Goal: Transaction & Acquisition: Purchase product/service

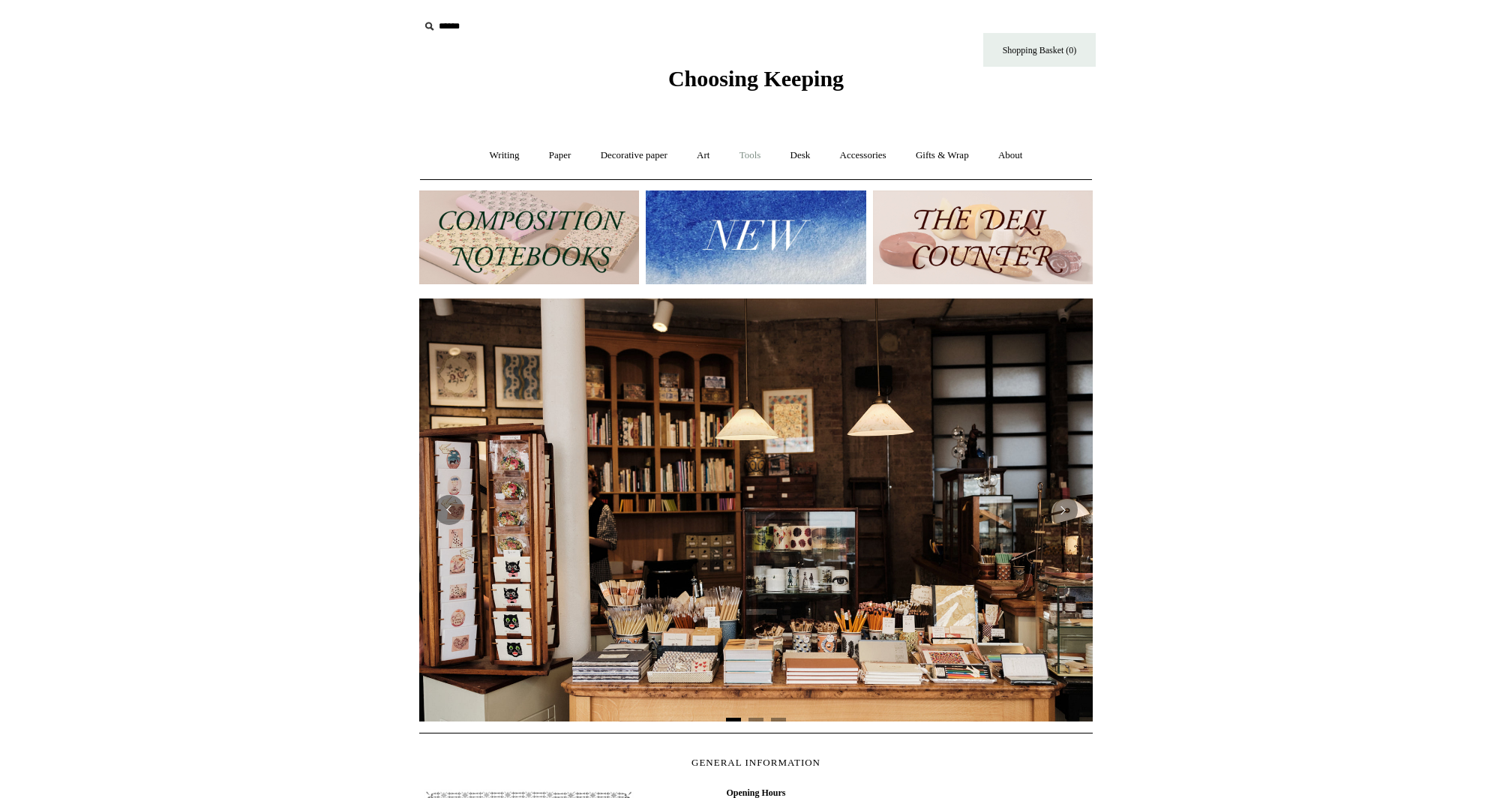
click at [765, 147] on link "Tools +" at bounding box center [750, 155] width 49 height 39
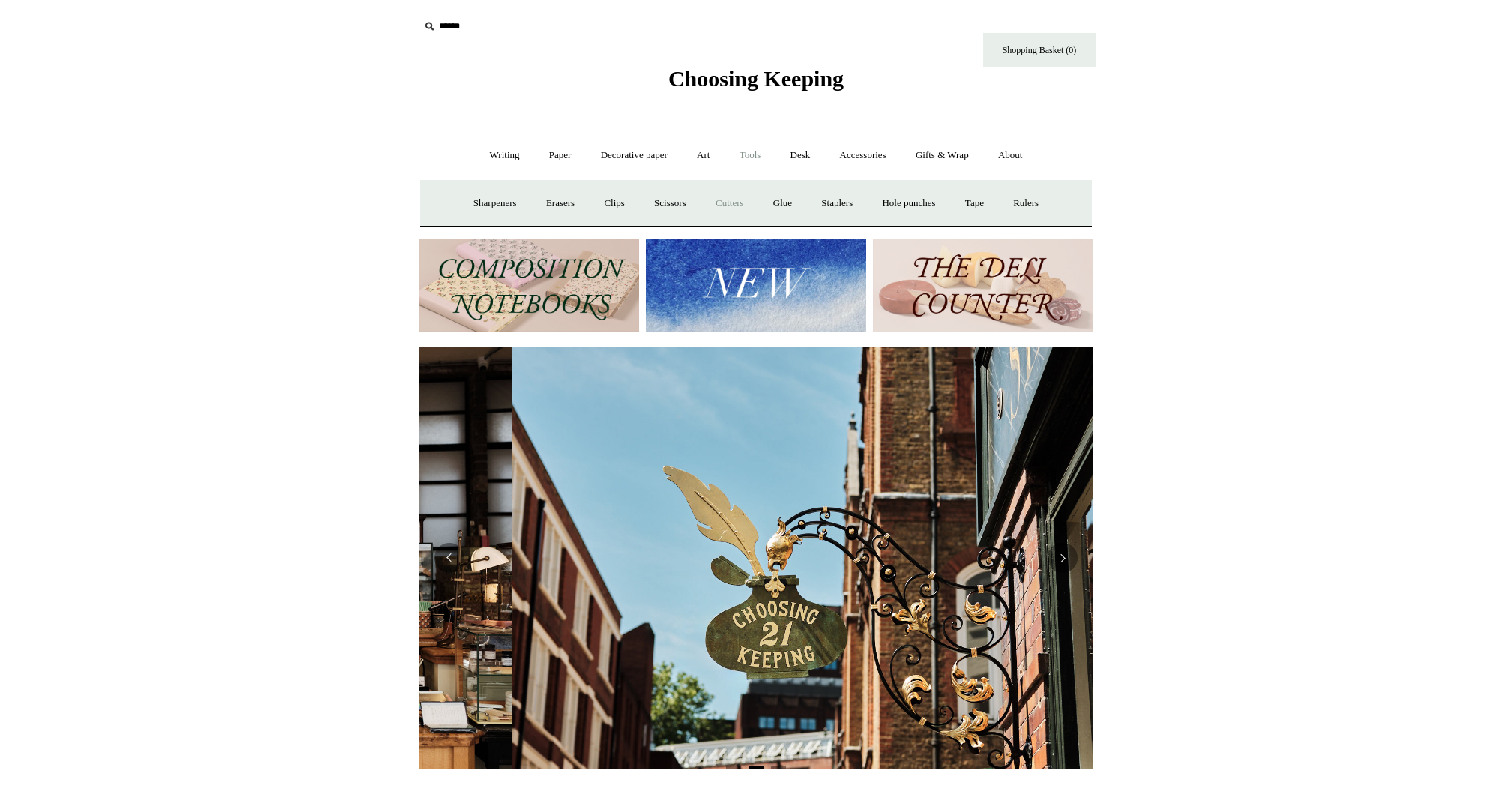
scroll to position [0, 674]
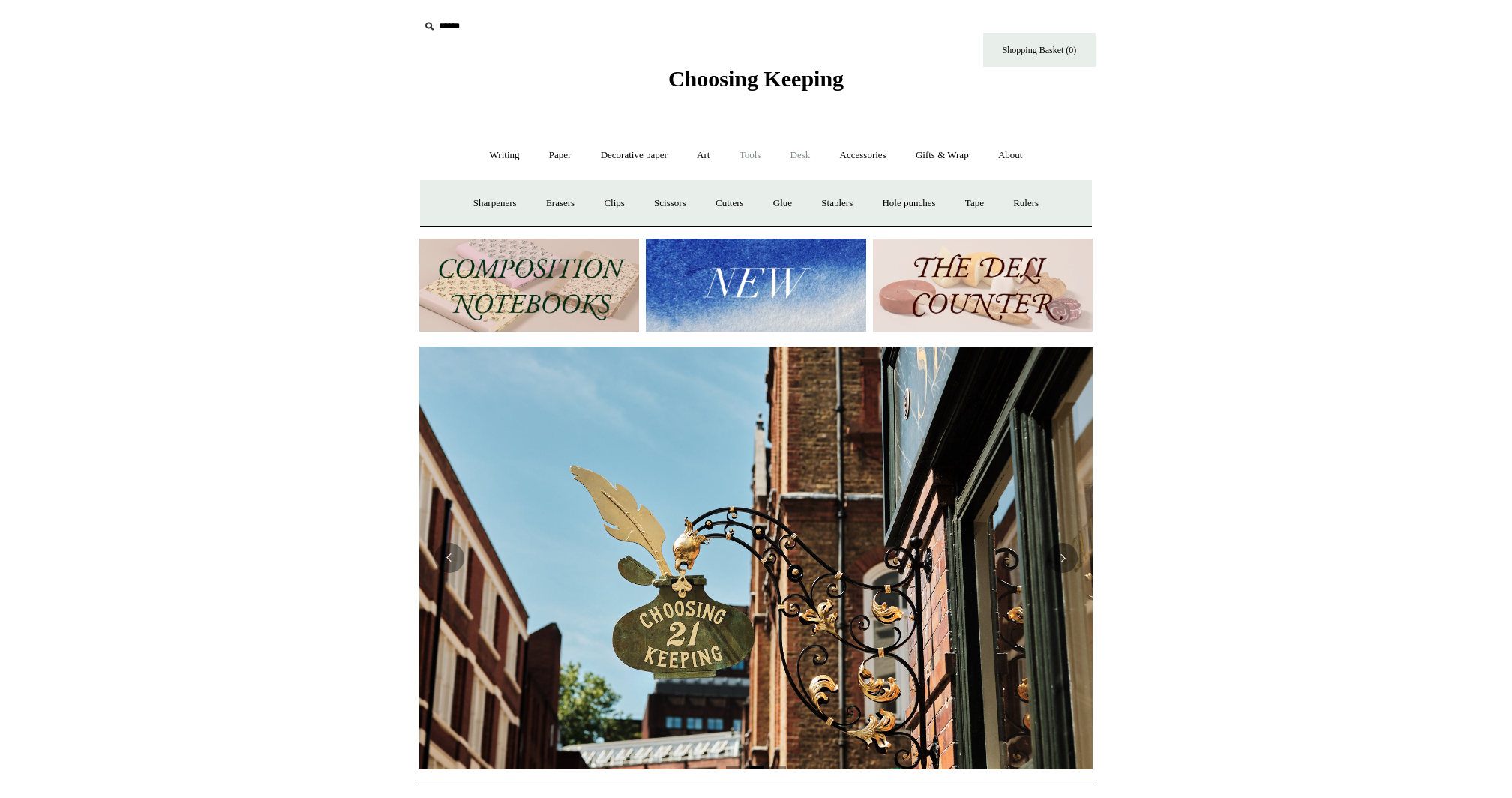
click at [810, 153] on link "Desk +" at bounding box center [800, 155] width 47 height 39
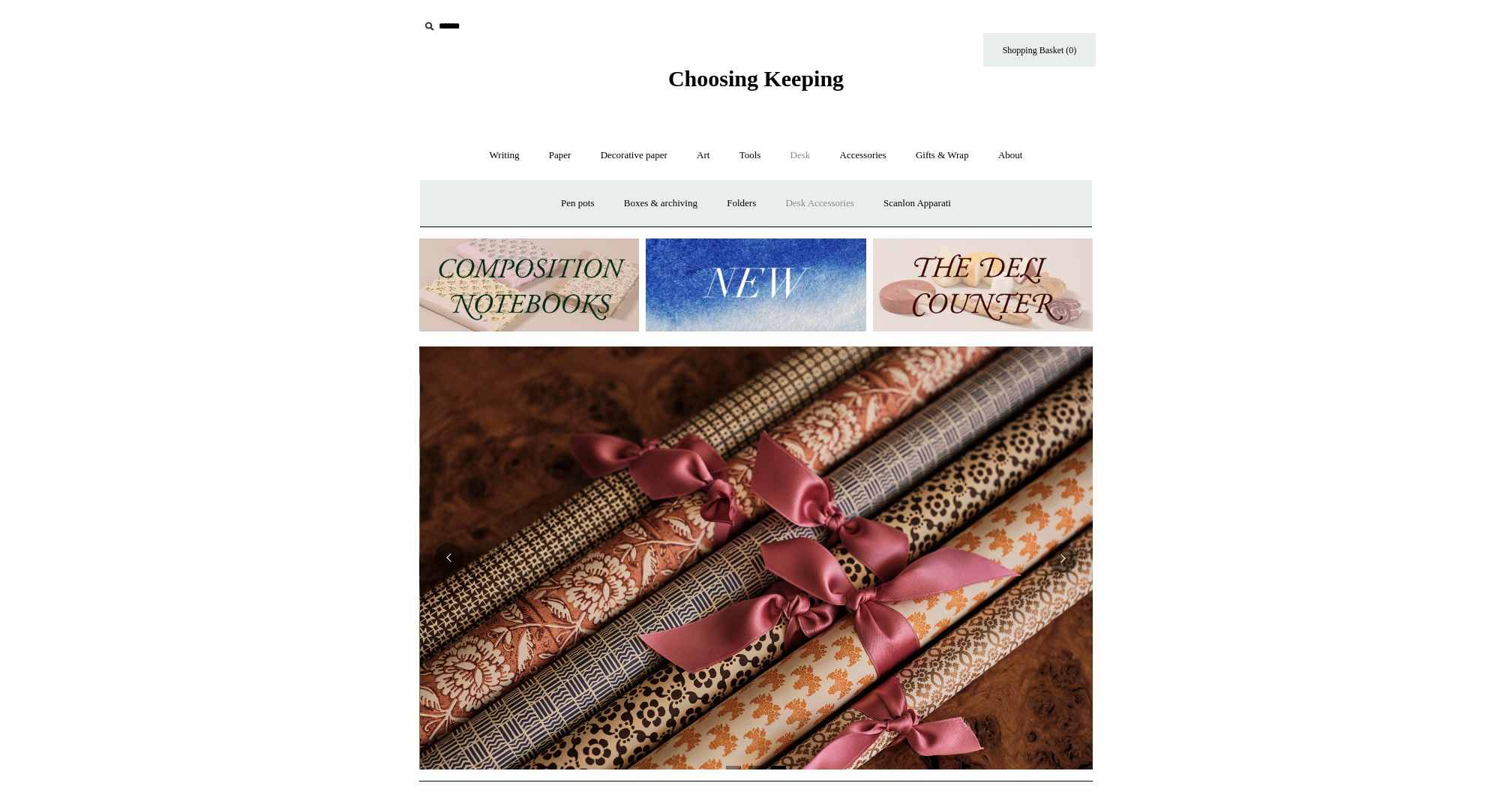
scroll to position [0, 1347]
click at [791, 200] on link "Desk Accessories" at bounding box center [820, 203] width 96 height 39
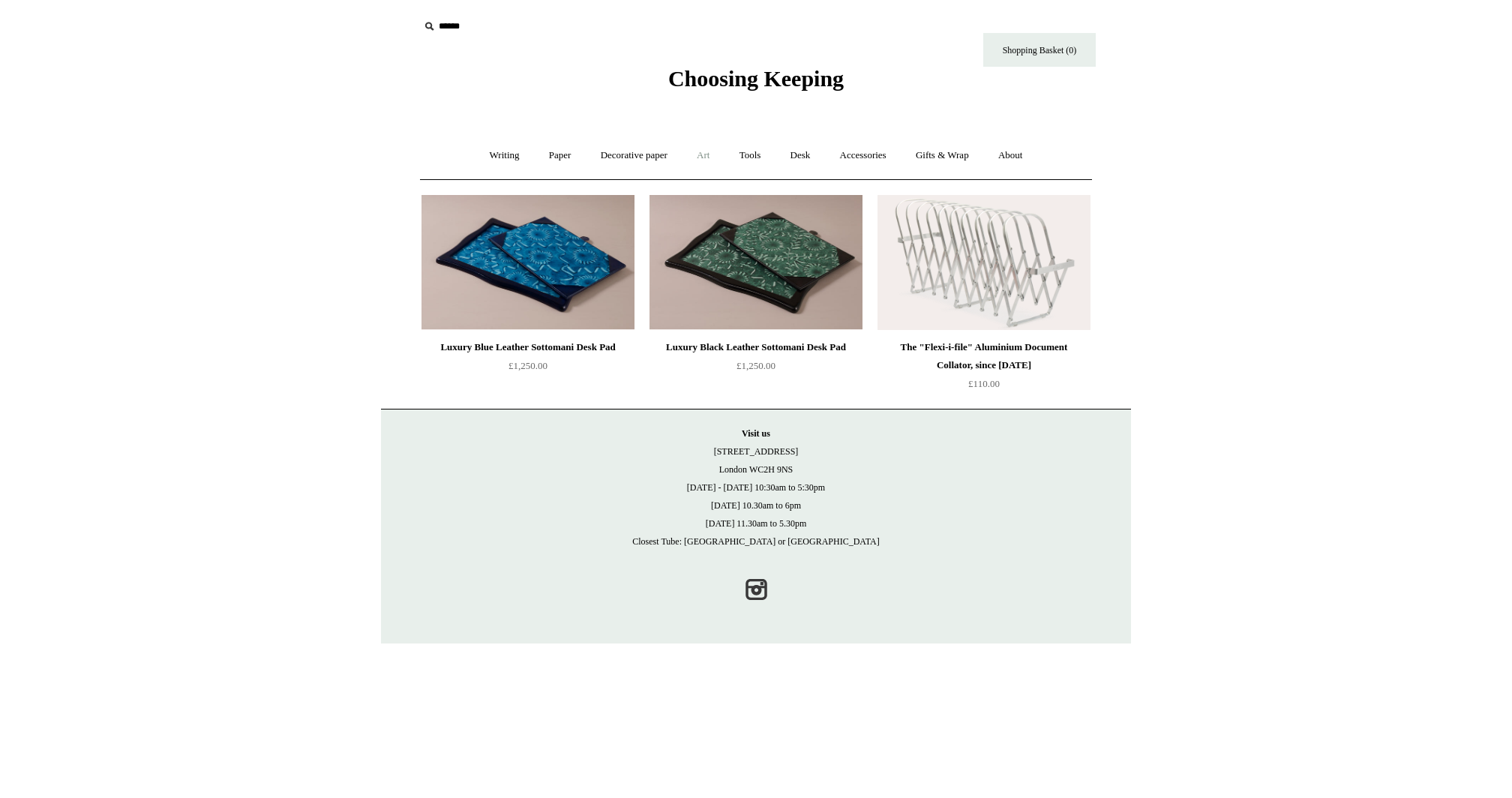
click at [705, 163] on link "Art +" at bounding box center [703, 155] width 39 height 39
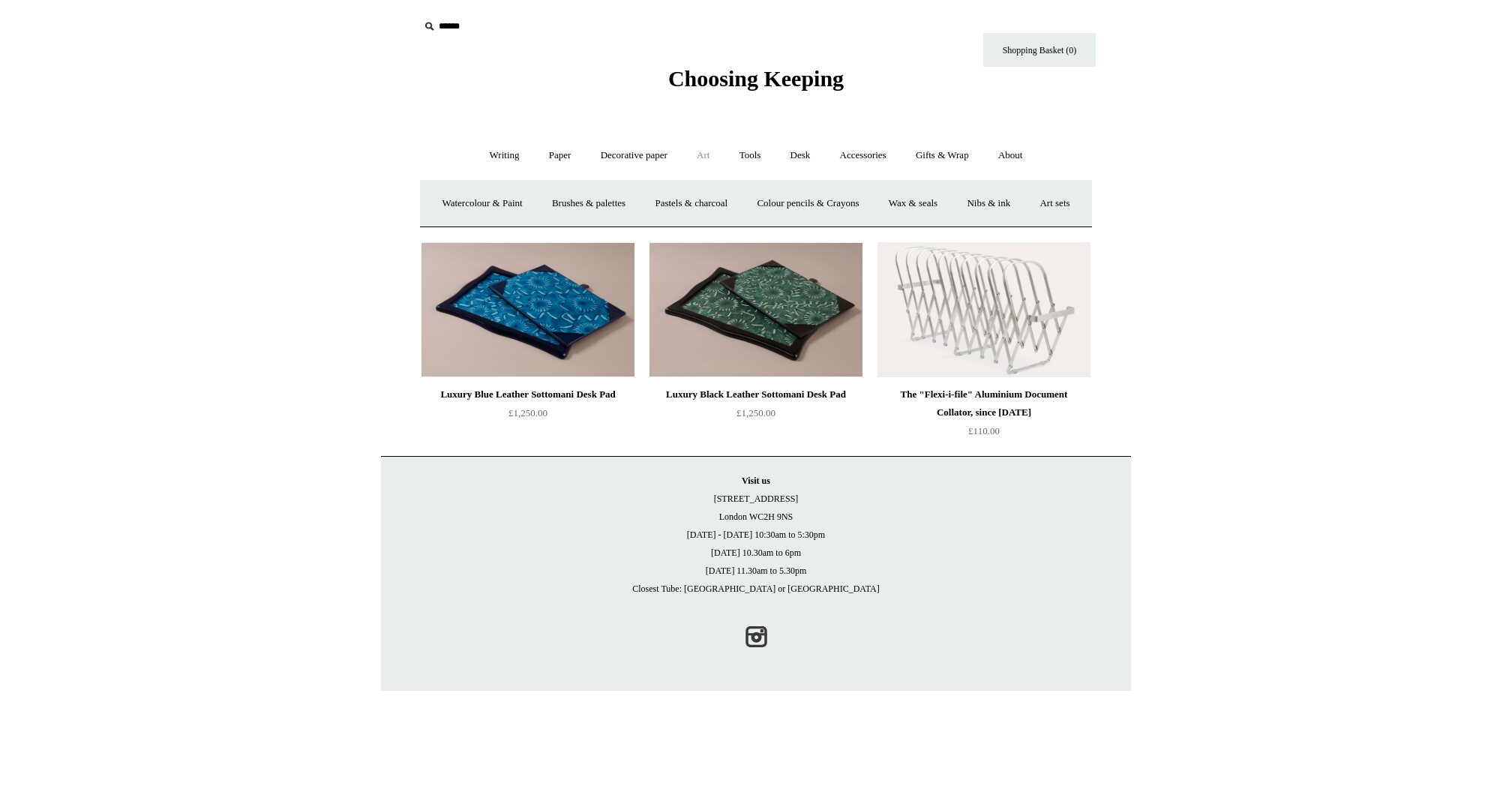
click at [708, 155] on link "Art -" at bounding box center [703, 155] width 39 height 39
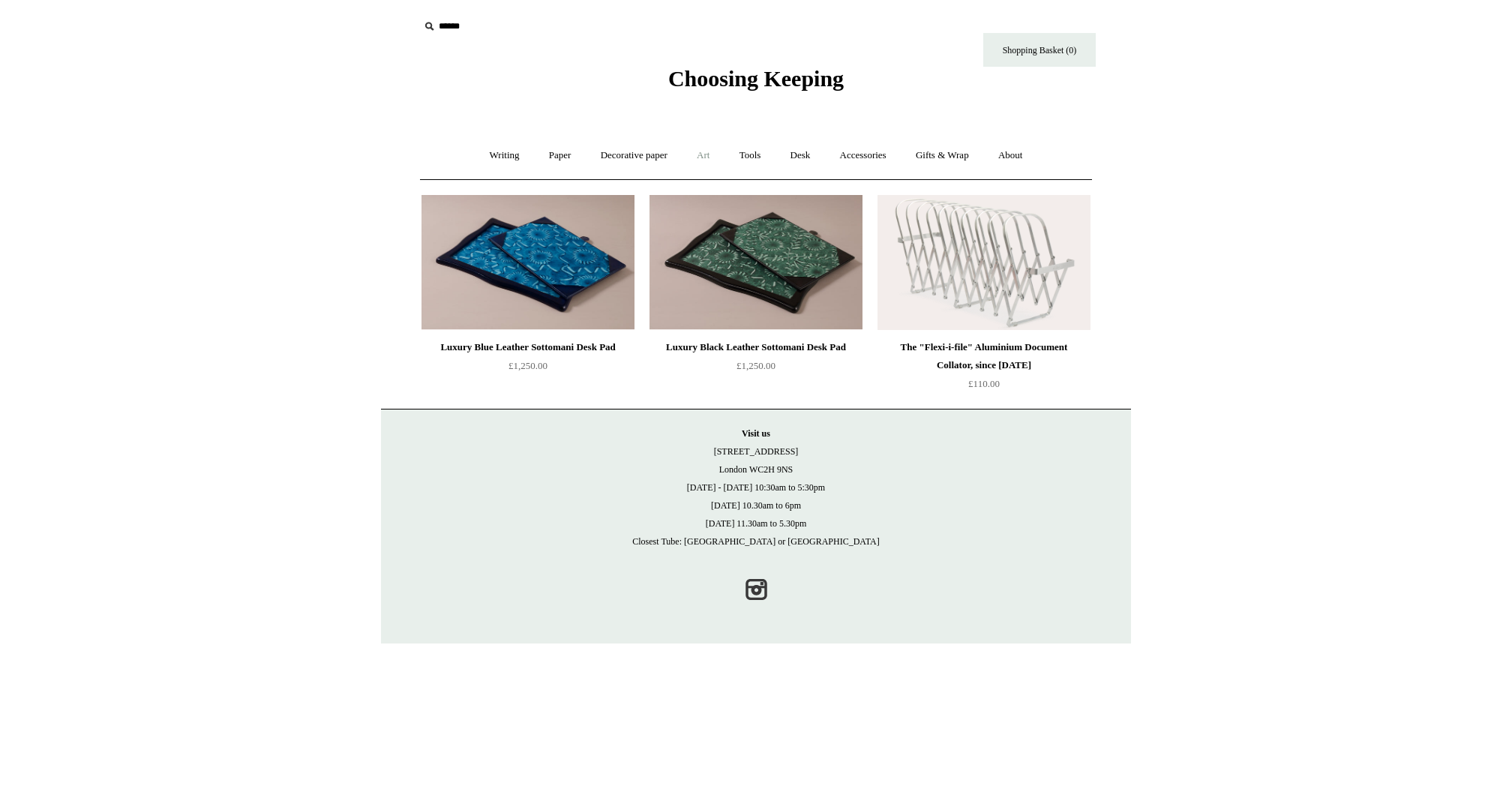
click at [712, 139] on link "Art +" at bounding box center [703, 155] width 39 height 39
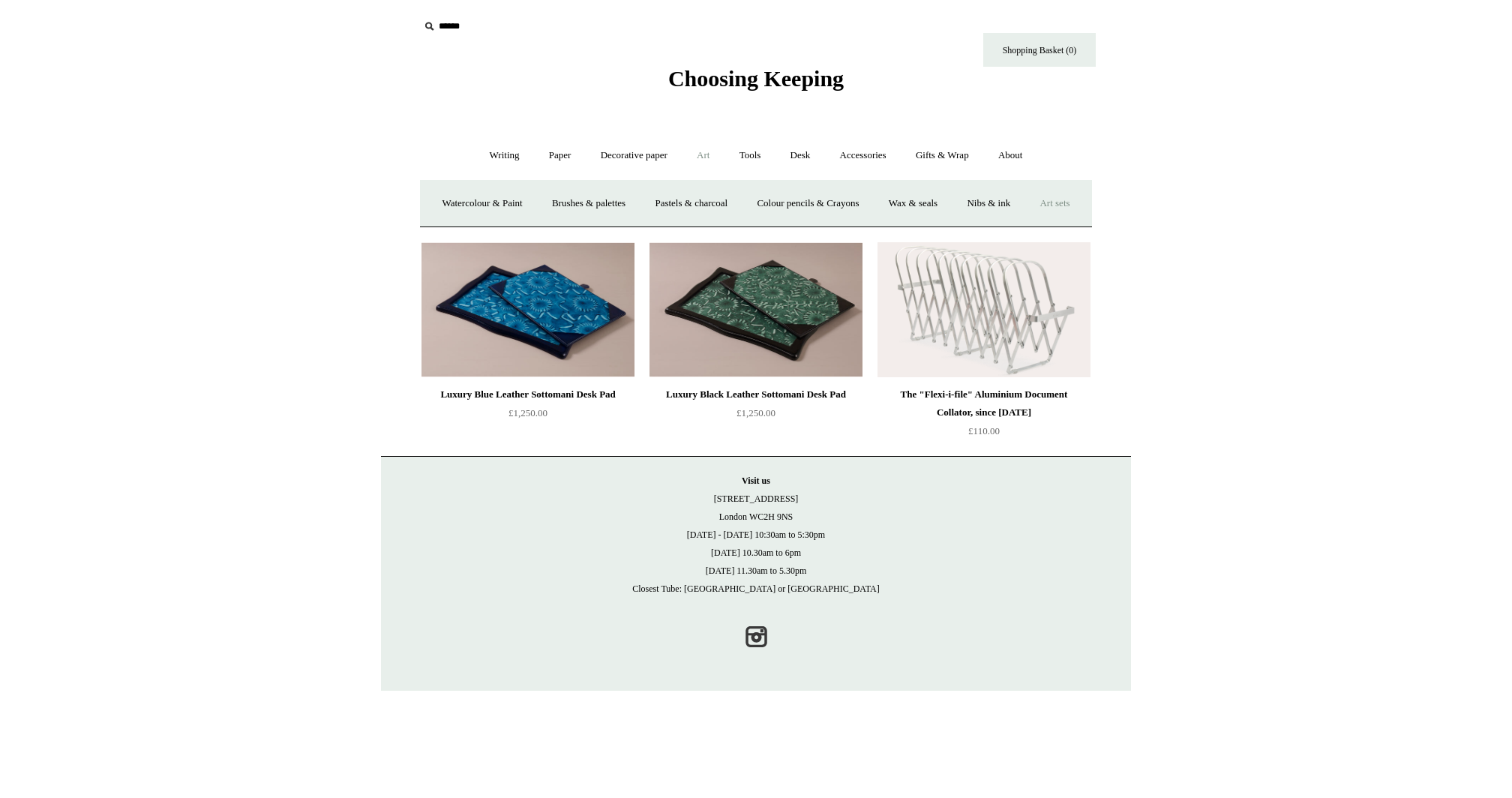
click at [1026, 224] on link "Art sets" at bounding box center [1054, 203] width 57 height 39
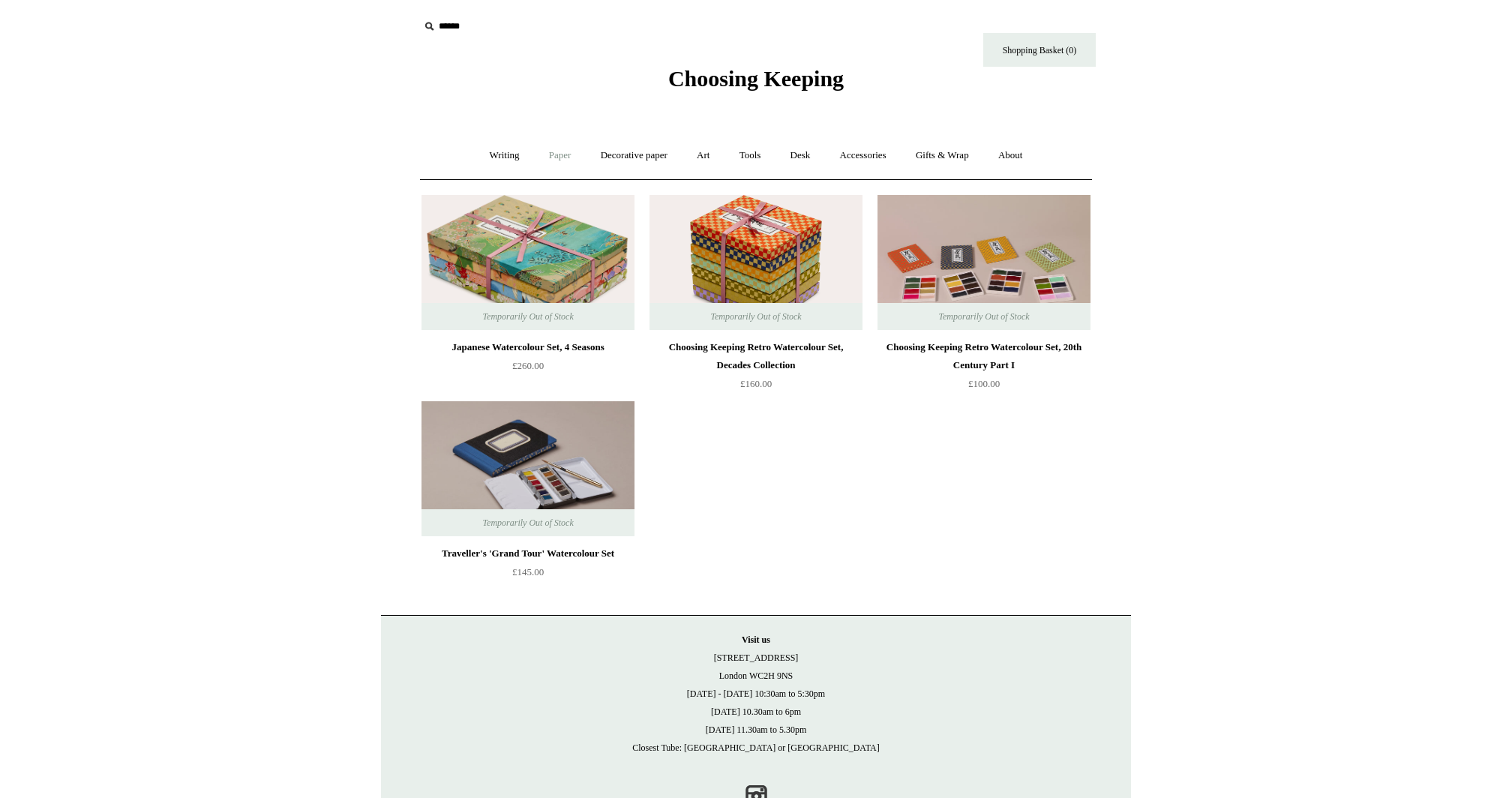
click at [559, 161] on link "Paper +" at bounding box center [560, 155] width 50 height 39
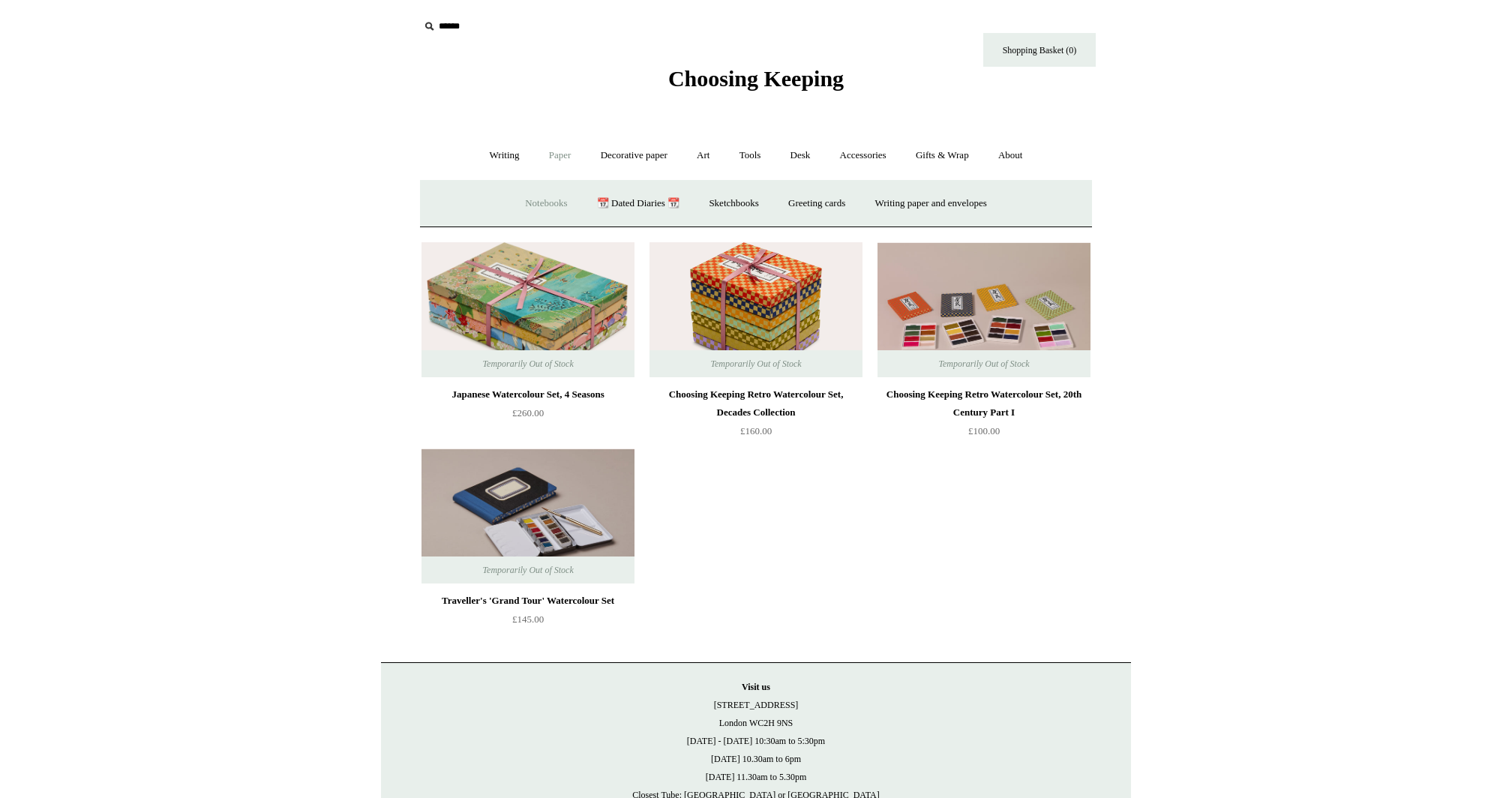
click at [538, 208] on link "Notebooks +" at bounding box center [546, 203] width 69 height 39
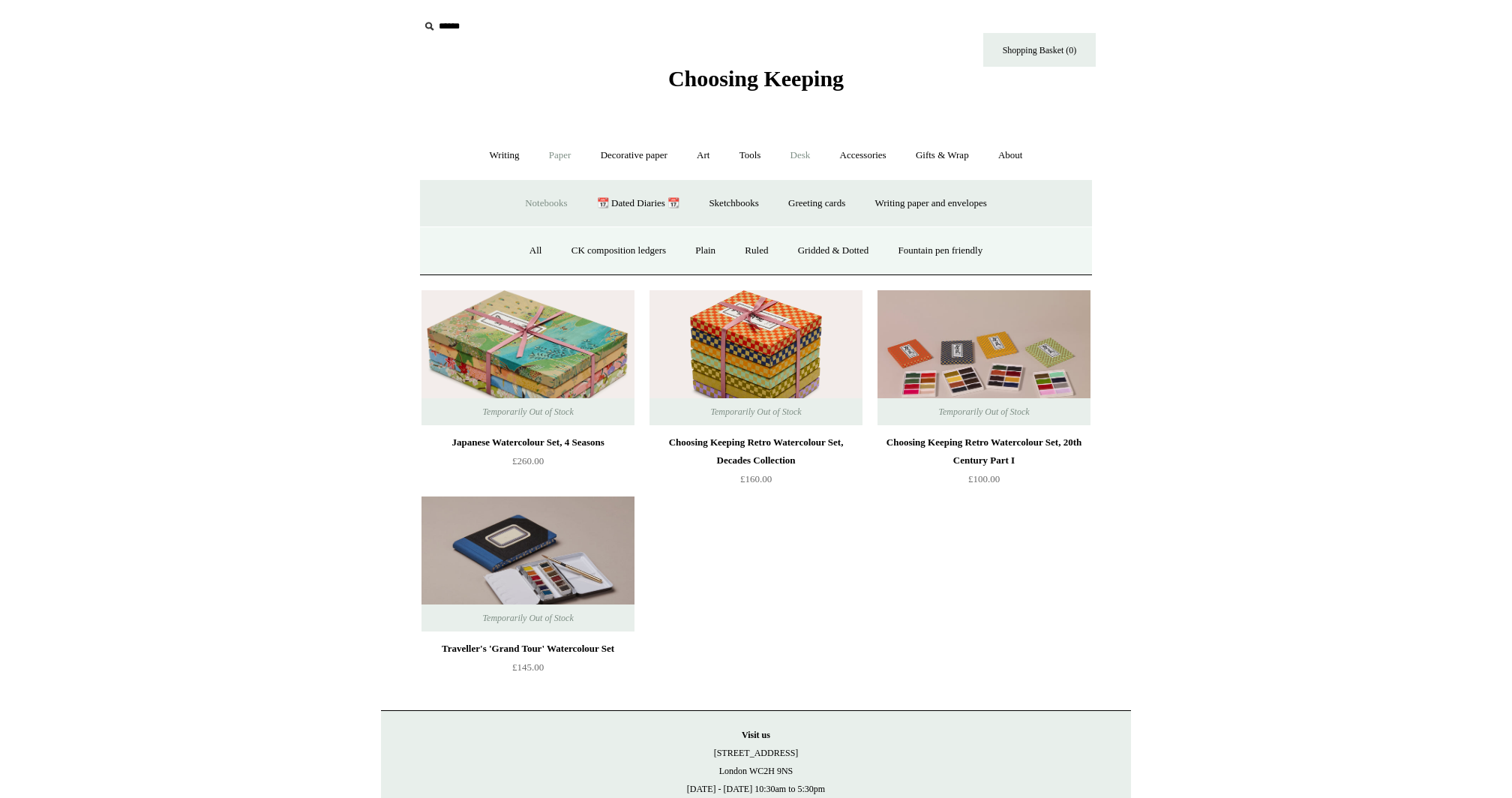
click at [791, 156] on link "Desk +" at bounding box center [800, 155] width 47 height 39
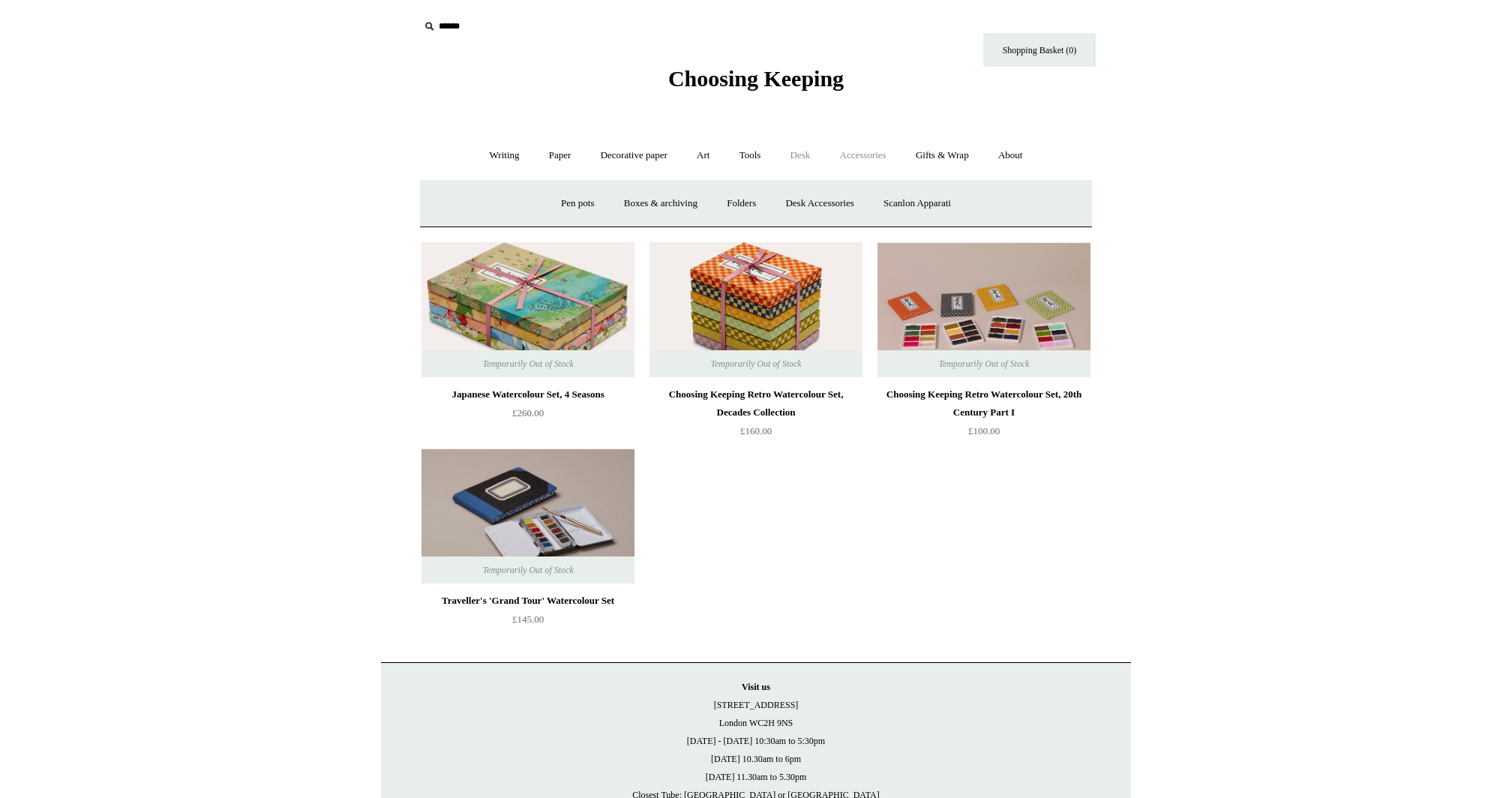
click at [860, 155] on link "Accessories +" at bounding box center [863, 155] width 73 height 39
click at [787, 198] on link "Ceramics +" at bounding box center [811, 203] width 64 height 39
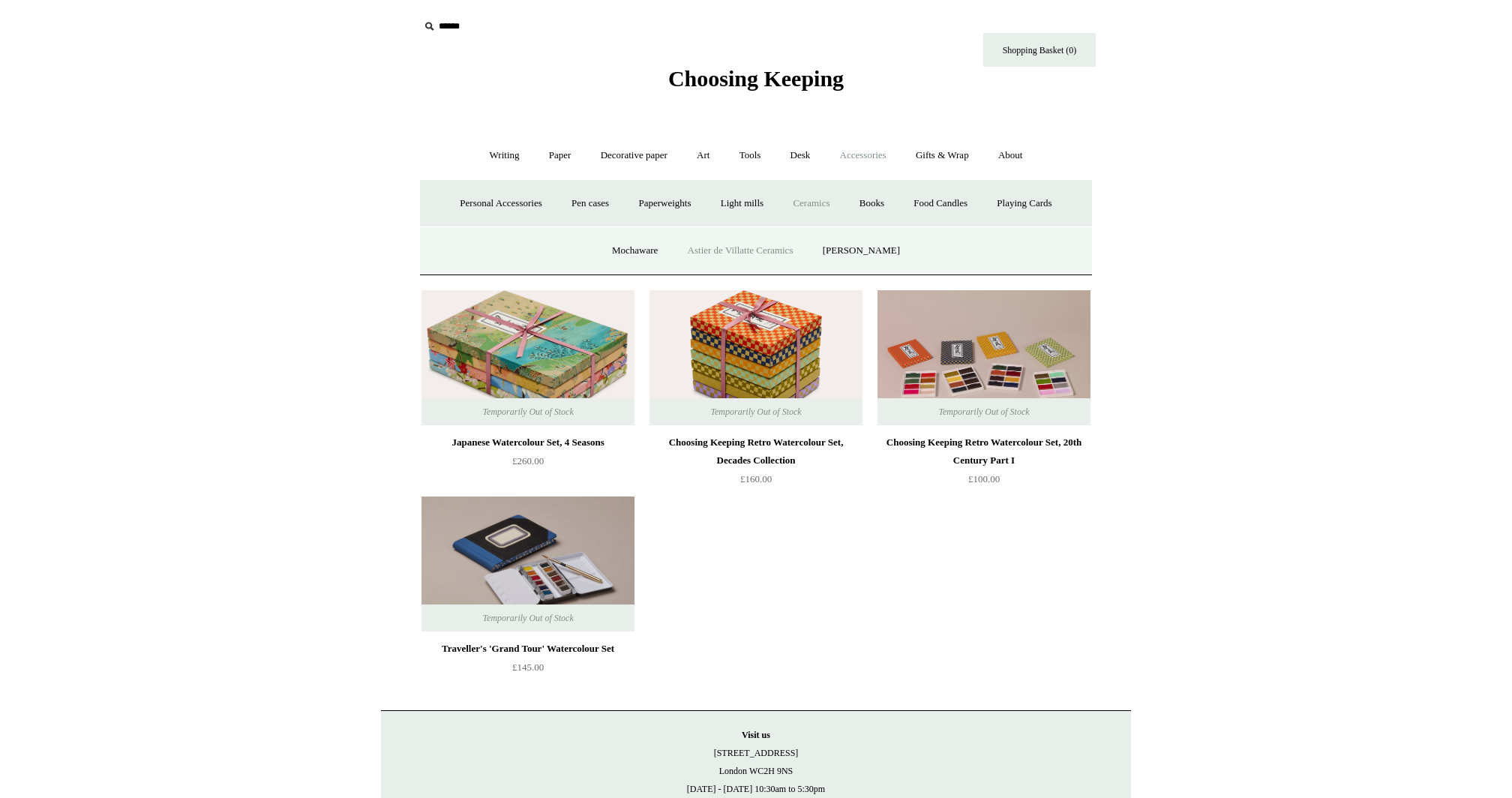
click at [732, 242] on link "Astier de Villatte Ceramics" at bounding box center [741, 251] width 133 height 39
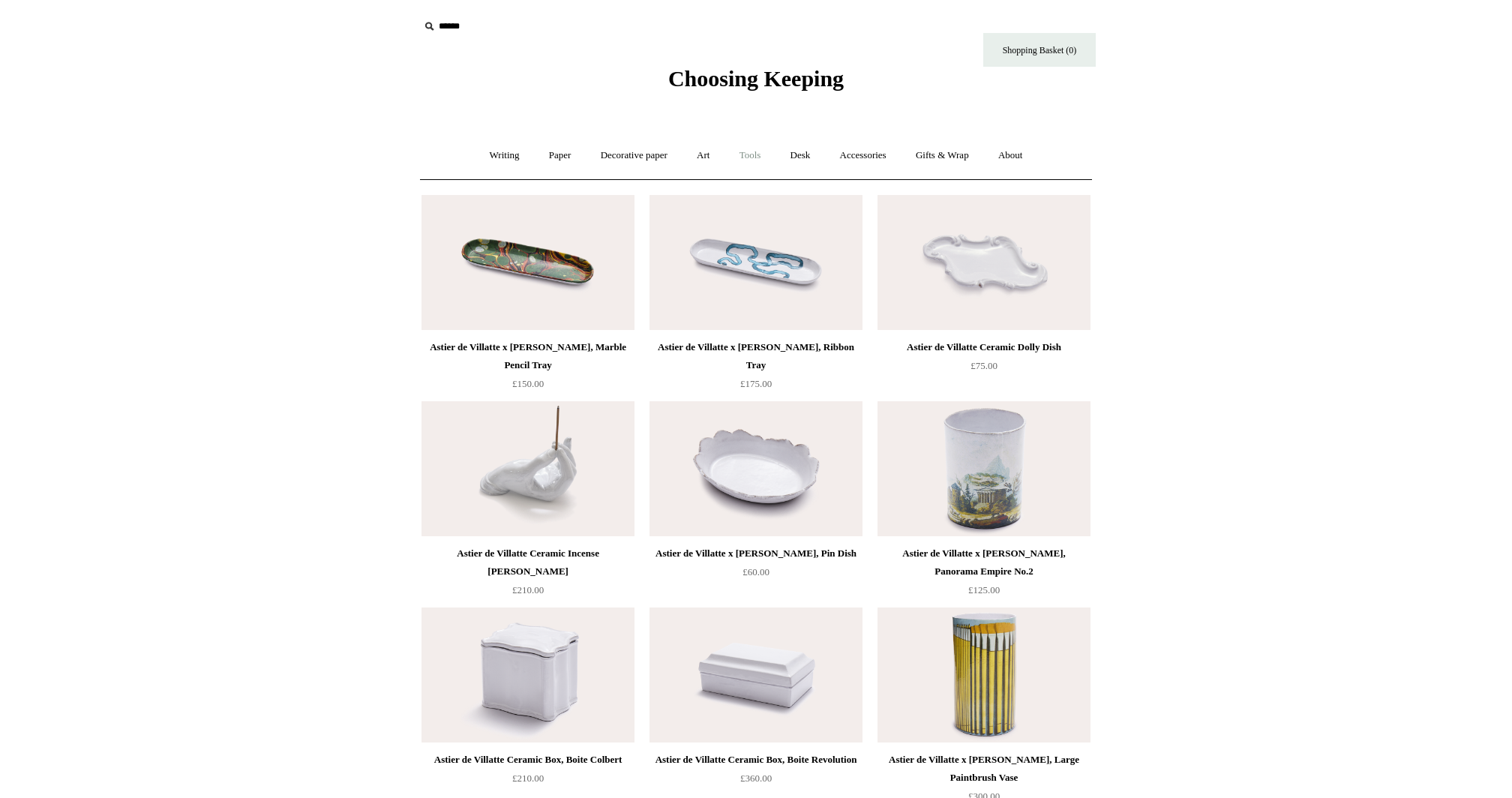
click at [775, 154] on link "Tools +" at bounding box center [750, 155] width 49 height 39
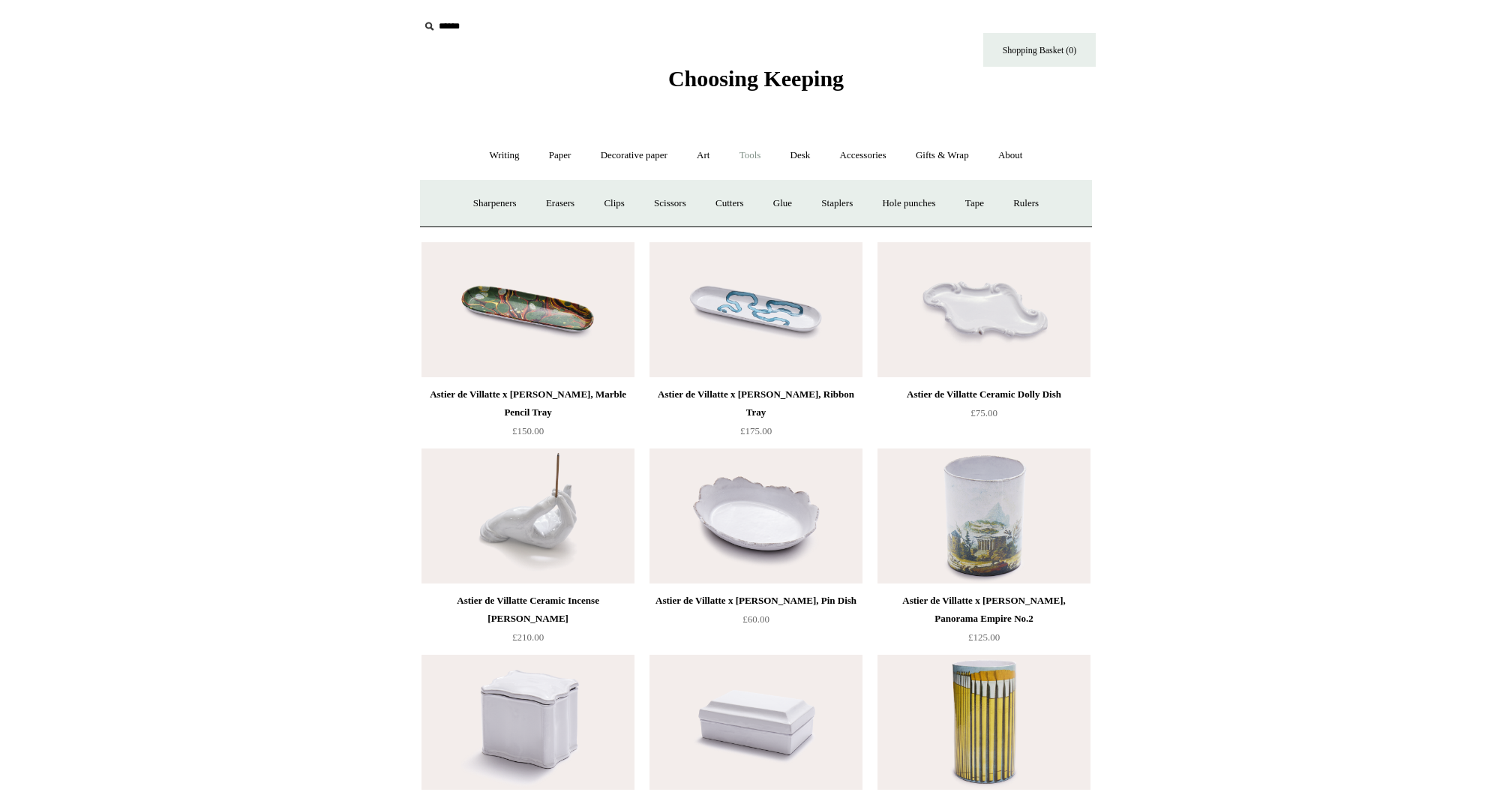
click at [749, 157] on link "Tools -" at bounding box center [750, 155] width 49 height 39
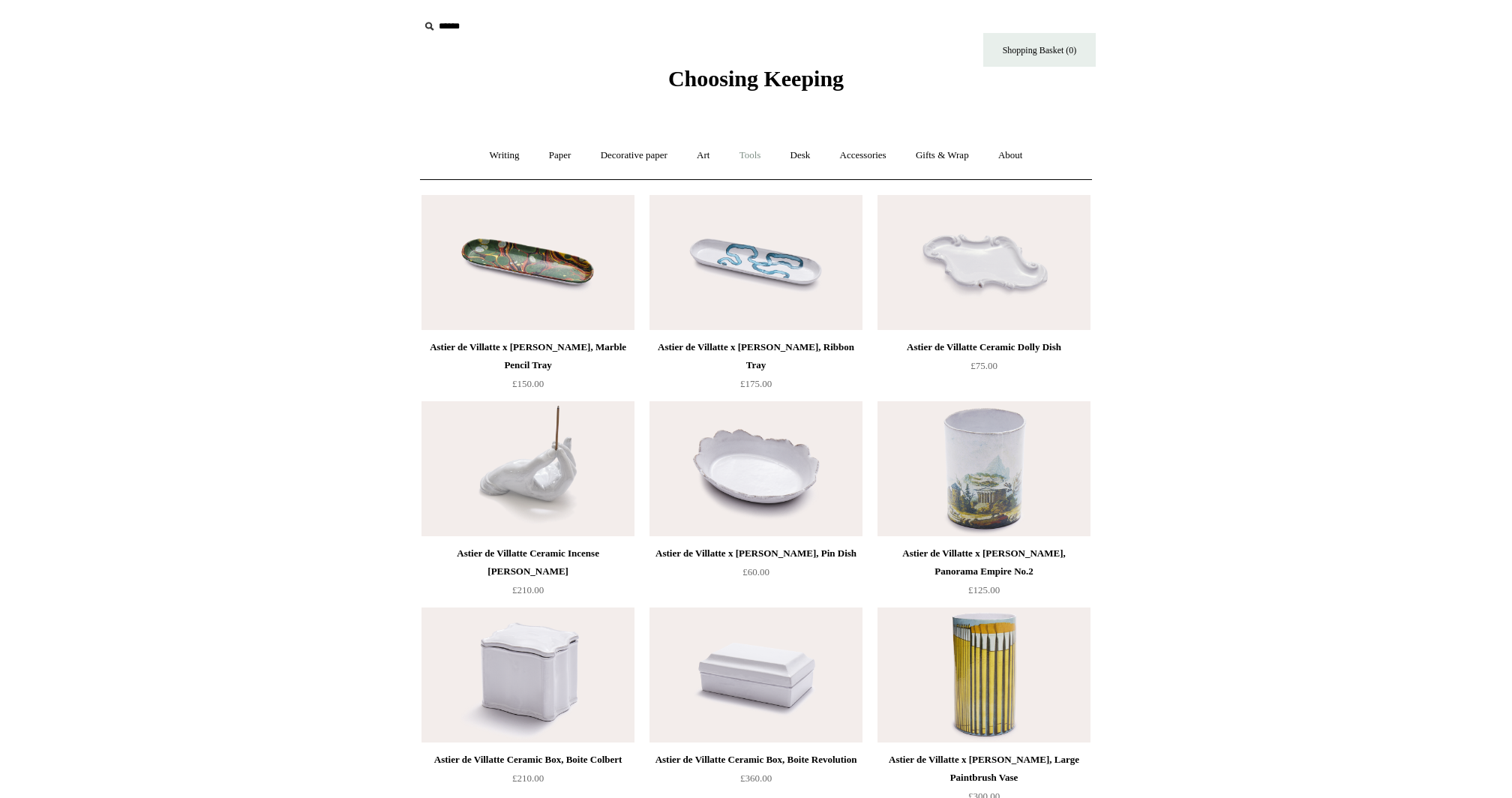
click at [749, 157] on link "Tools +" at bounding box center [750, 155] width 49 height 39
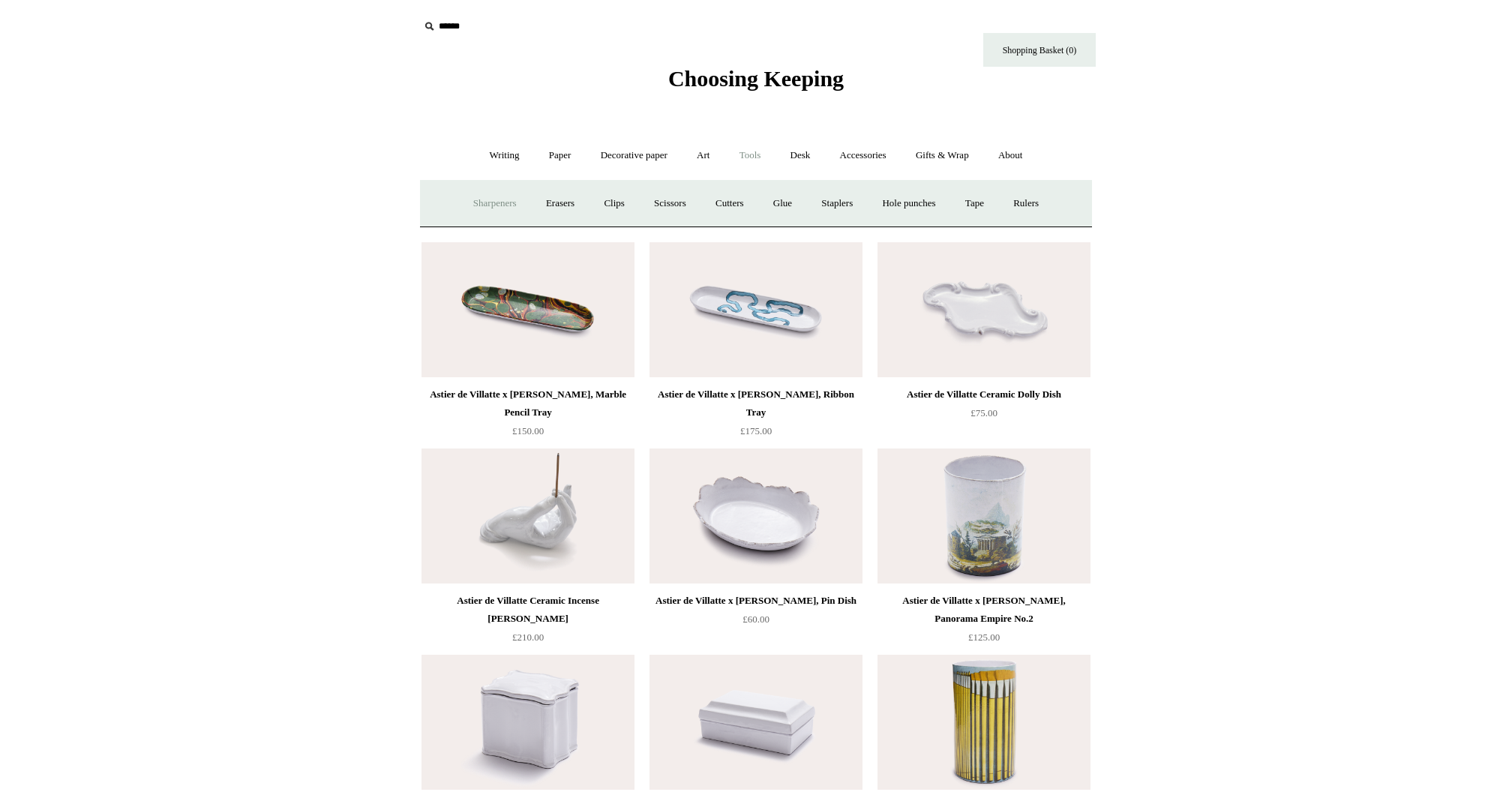
click at [491, 198] on link "Sharpeners" at bounding box center [495, 203] width 70 height 39
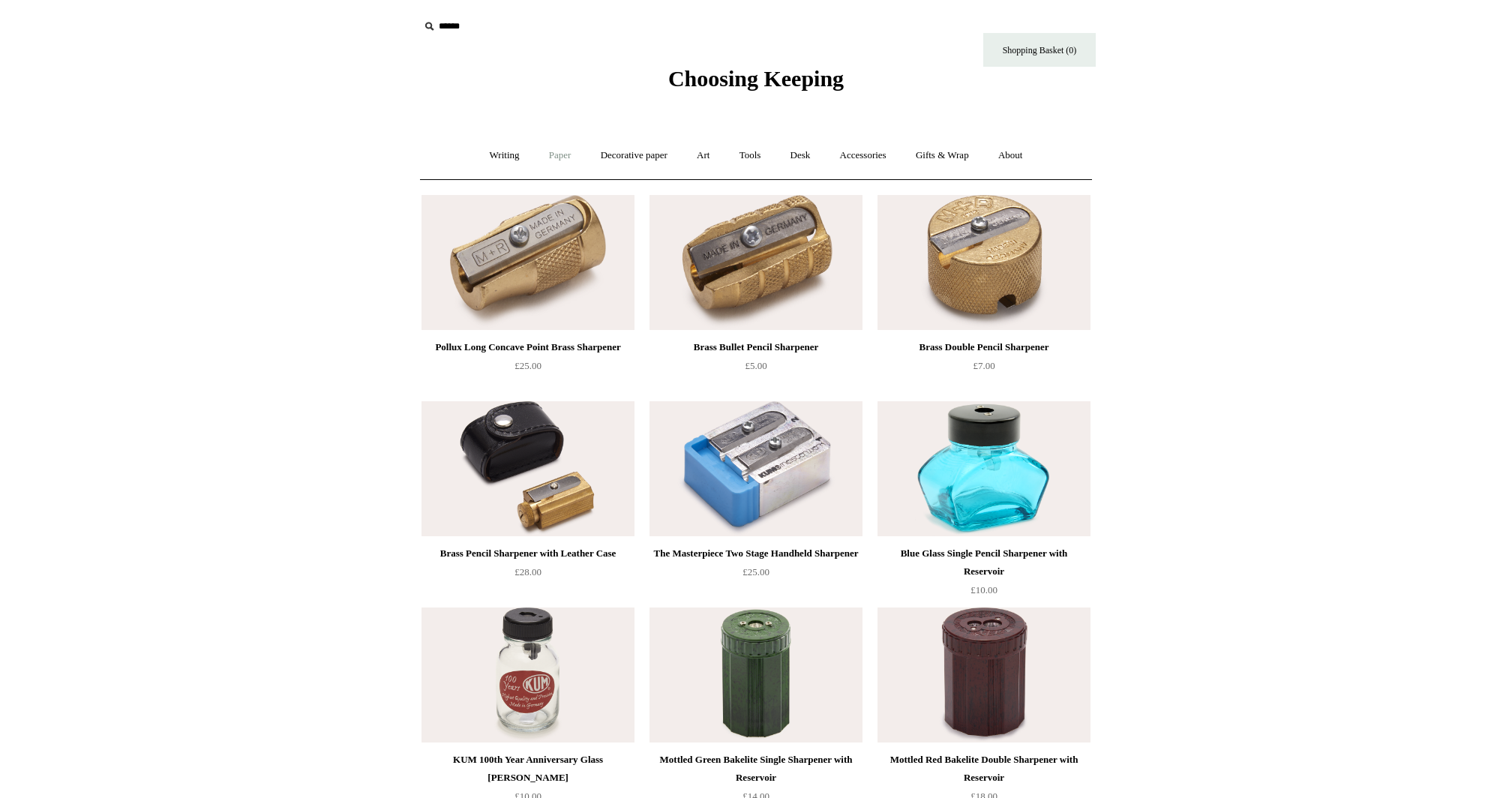
click at [555, 161] on link "Paper +" at bounding box center [560, 155] width 50 height 39
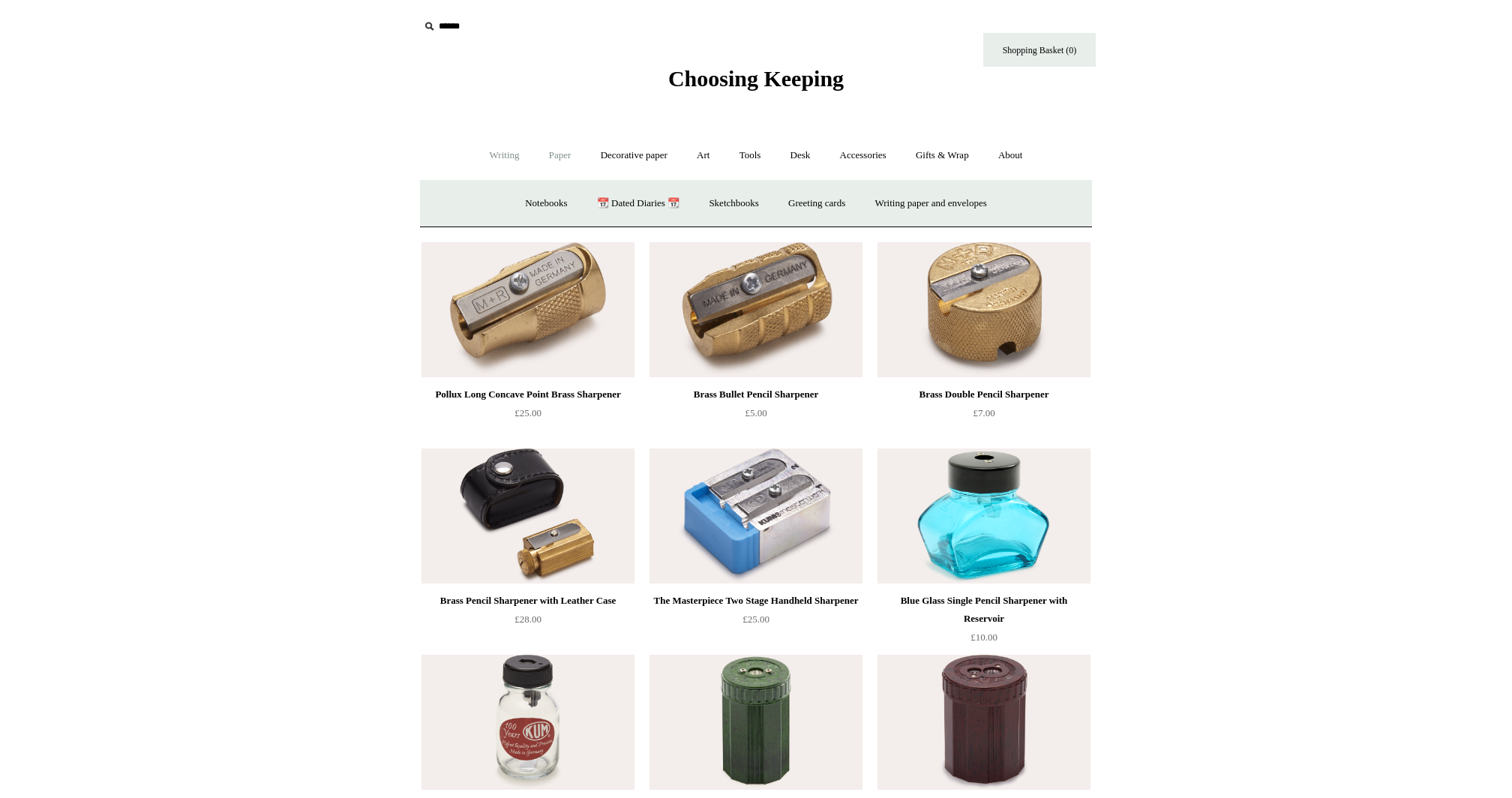
click at [480, 145] on link "Writing +" at bounding box center [504, 155] width 57 height 39
click at [553, 155] on link "Paper +" at bounding box center [560, 155] width 50 height 39
click at [733, 201] on link "Sketchbooks +" at bounding box center [734, 203] width 77 height 39
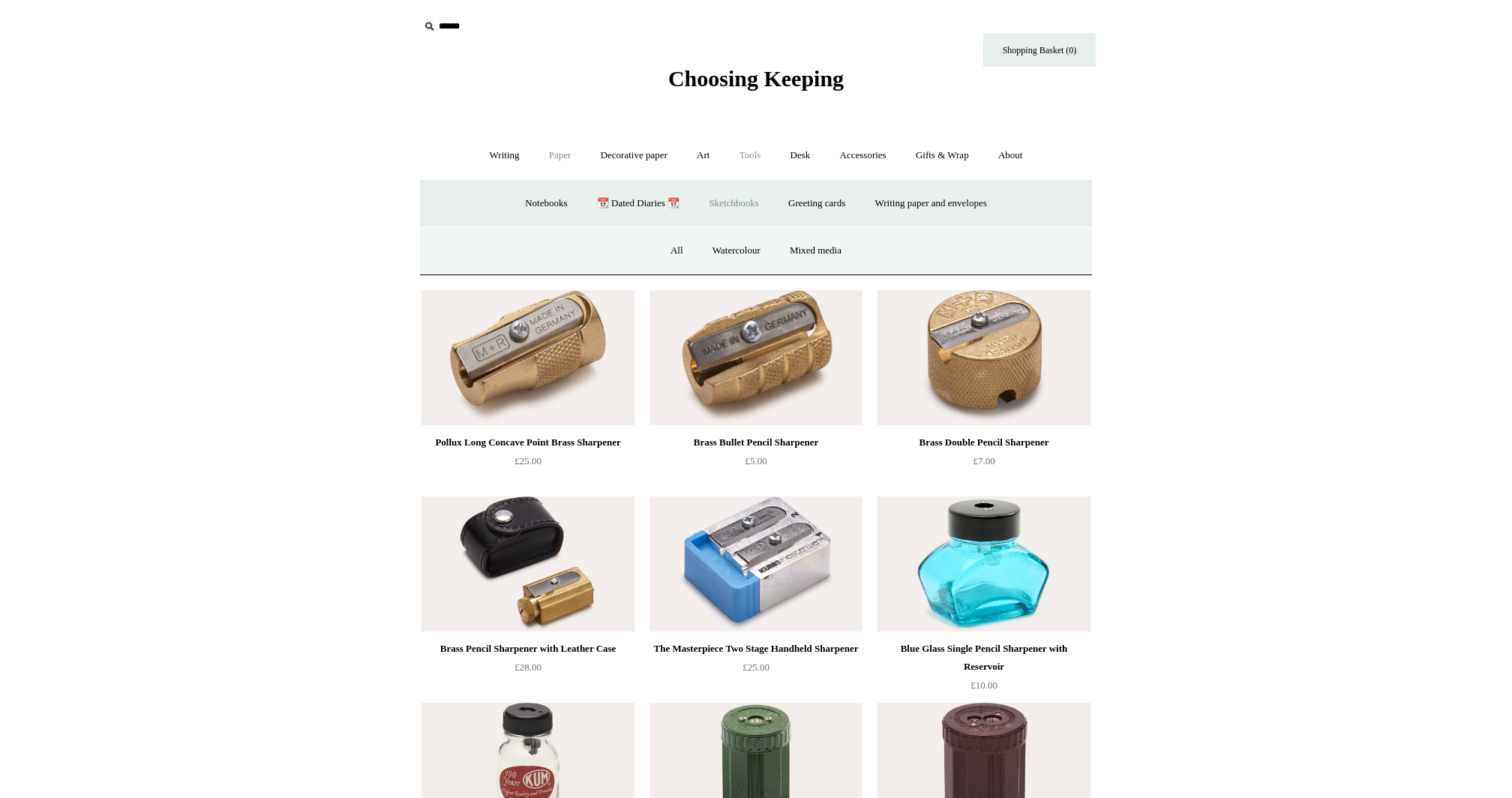
click at [745, 153] on link "Tools +" at bounding box center [750, 155] width 49 height 39
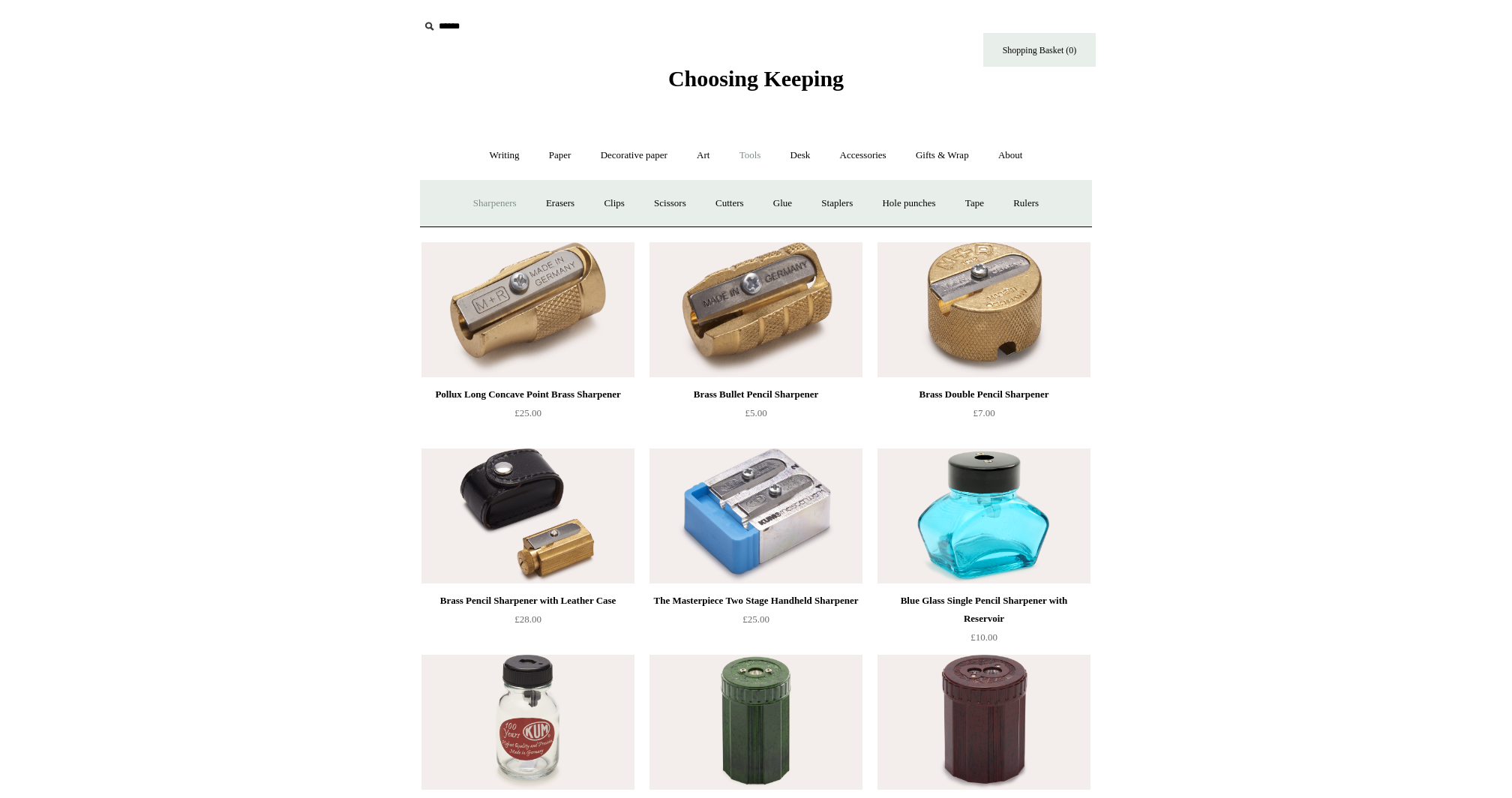
click at [692, 86] on span "Choosing Keeping" at bounding box center [755, 78] width 175 height 24
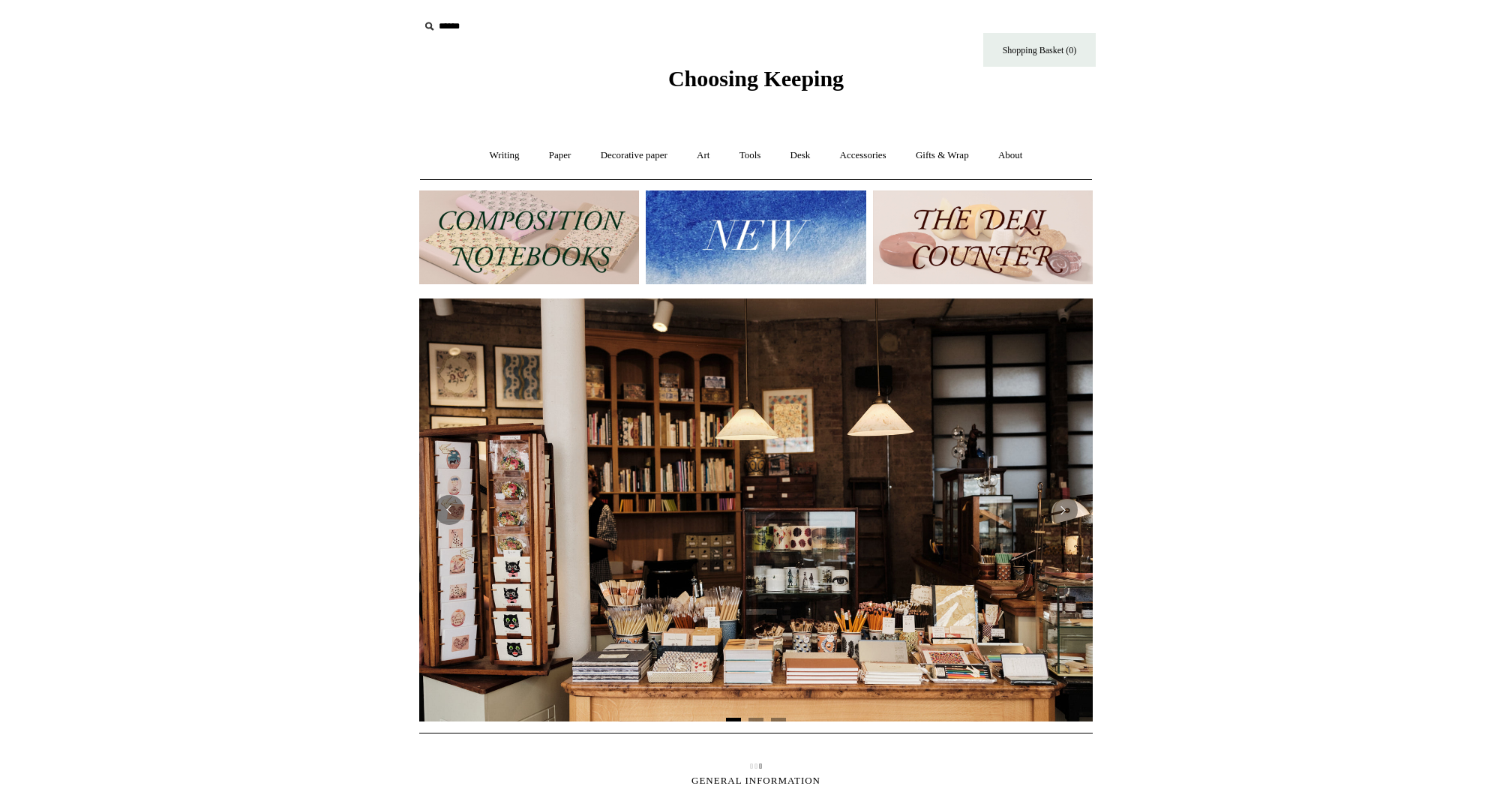
click at [445, 24] on input "text" at bounding box center [511, 27] width 185 height 28
type input "*****"
click at [583, 13] on input "*" at bounding box center [590, 26] width 15 height 26
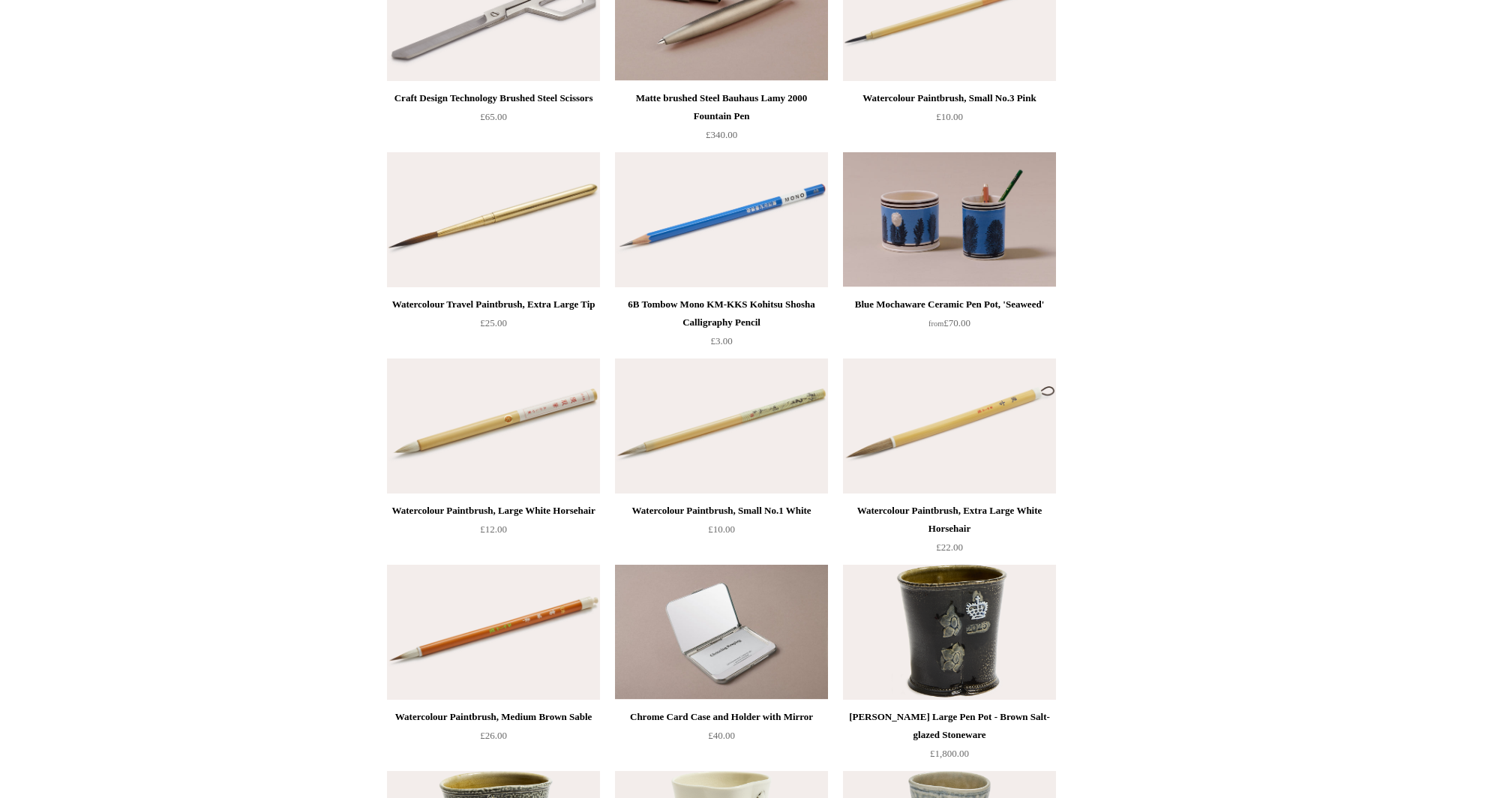
scroll to position [1130, 0]
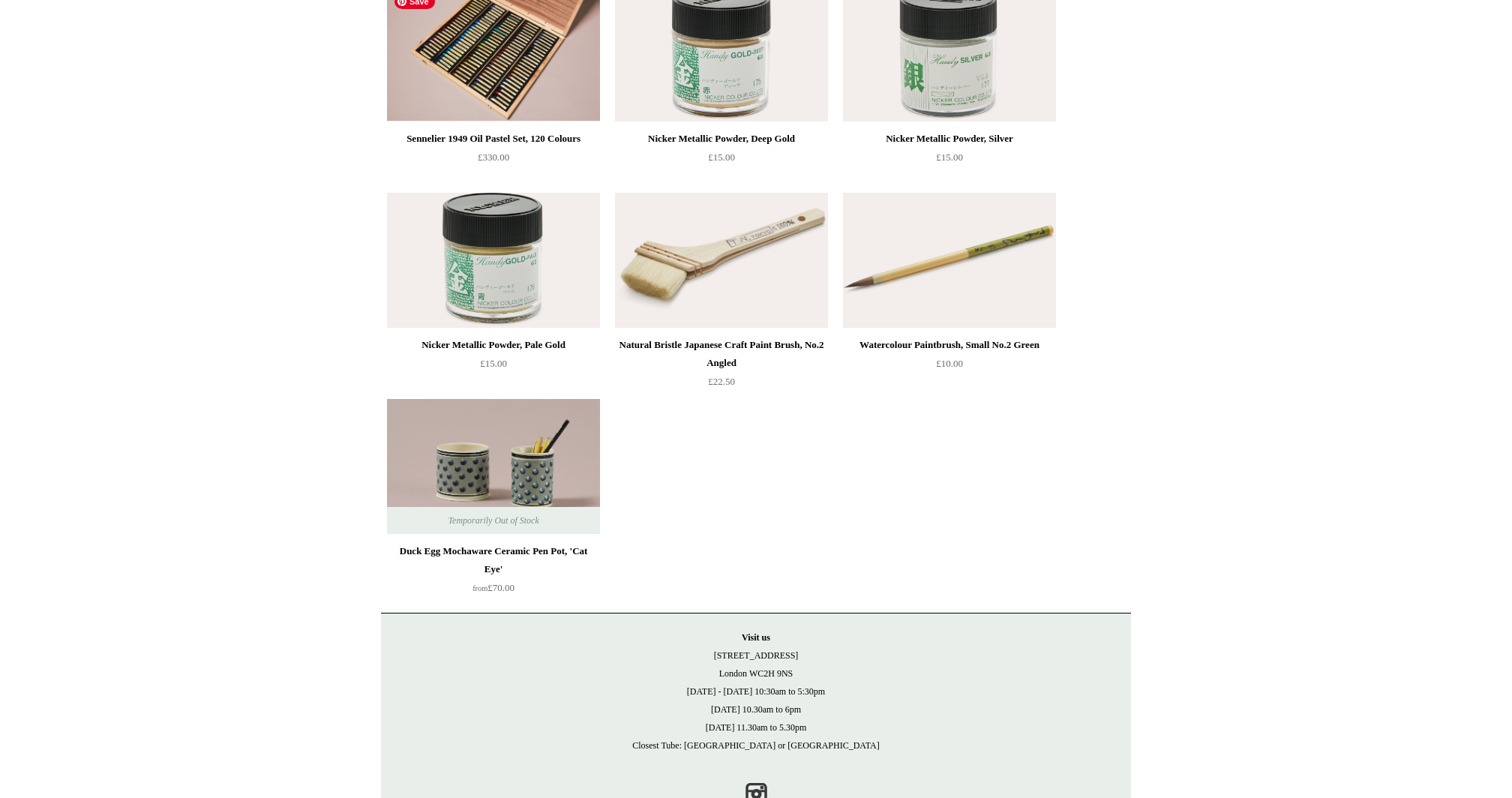
scroll to position [3678, 0]
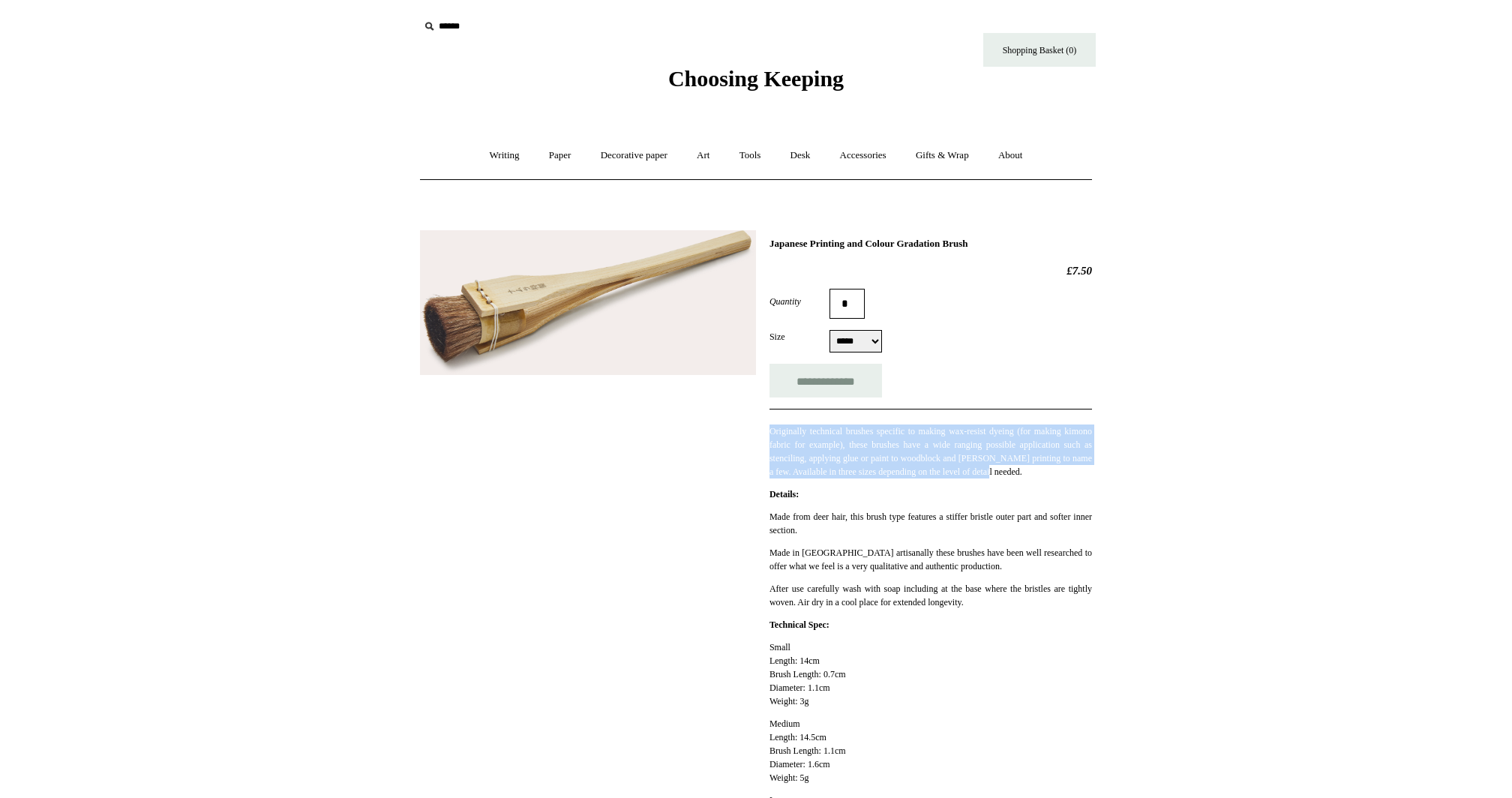
drag, startPoint x: 868, startPoint y: 488, endPoint x: 867, endPoint y: 414, distance: 74.0
click at [867, 414] on div "Originally technical brushes specific to making wax-resist dyeing (for making k…" at bounding box center [930, 443] width 322 height 69
click at [920, 475] on p "Originally technical brushes specific to making wax-resist dyeing (for making k…" at bounding box center [930, 451] width 322 height 54
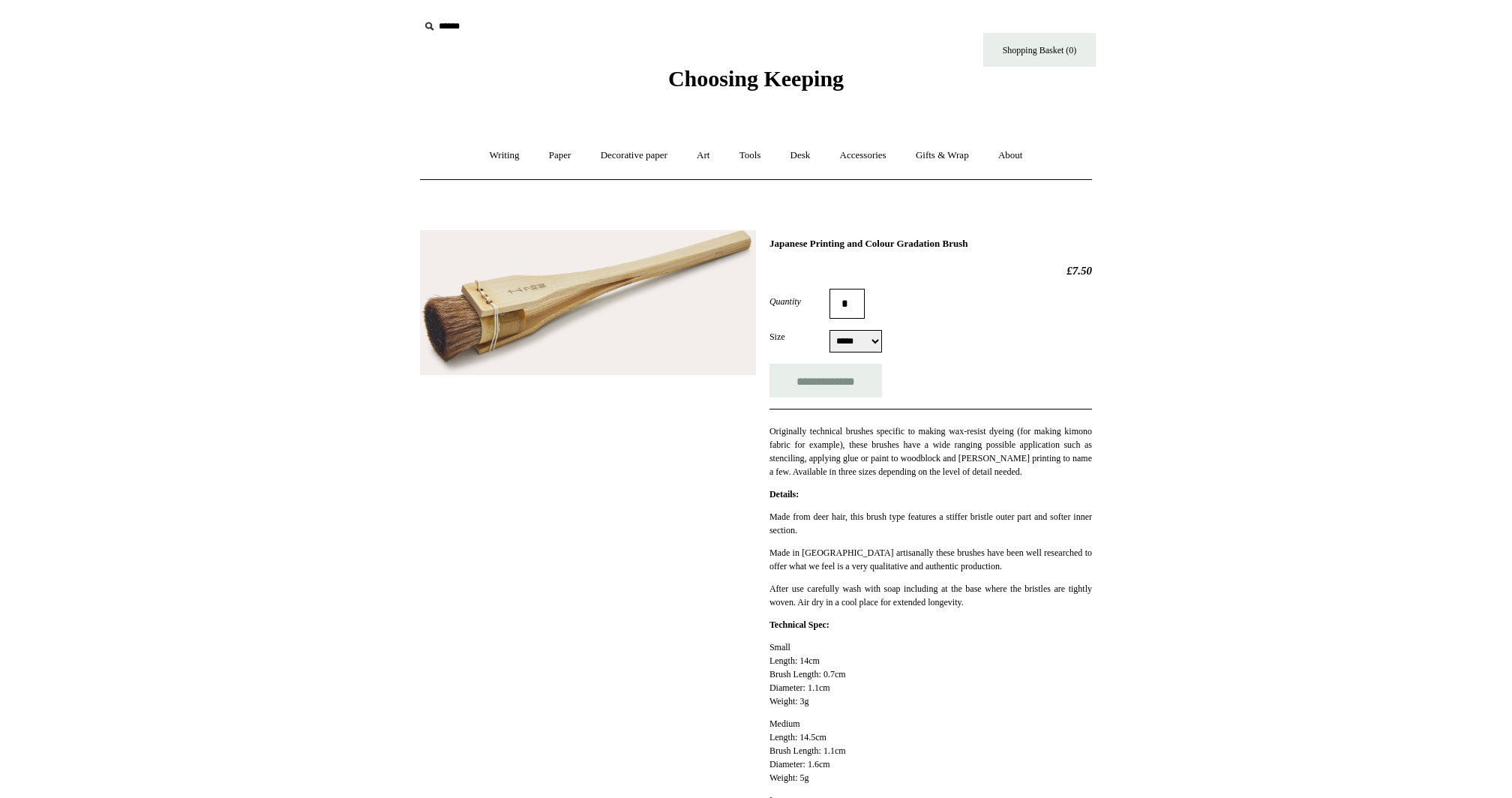
click at [890, 474] on p "Originally technical brushes specific to making wax-resist dyeing (for making k…" at bounding box center [930, 451] width 322 height 54
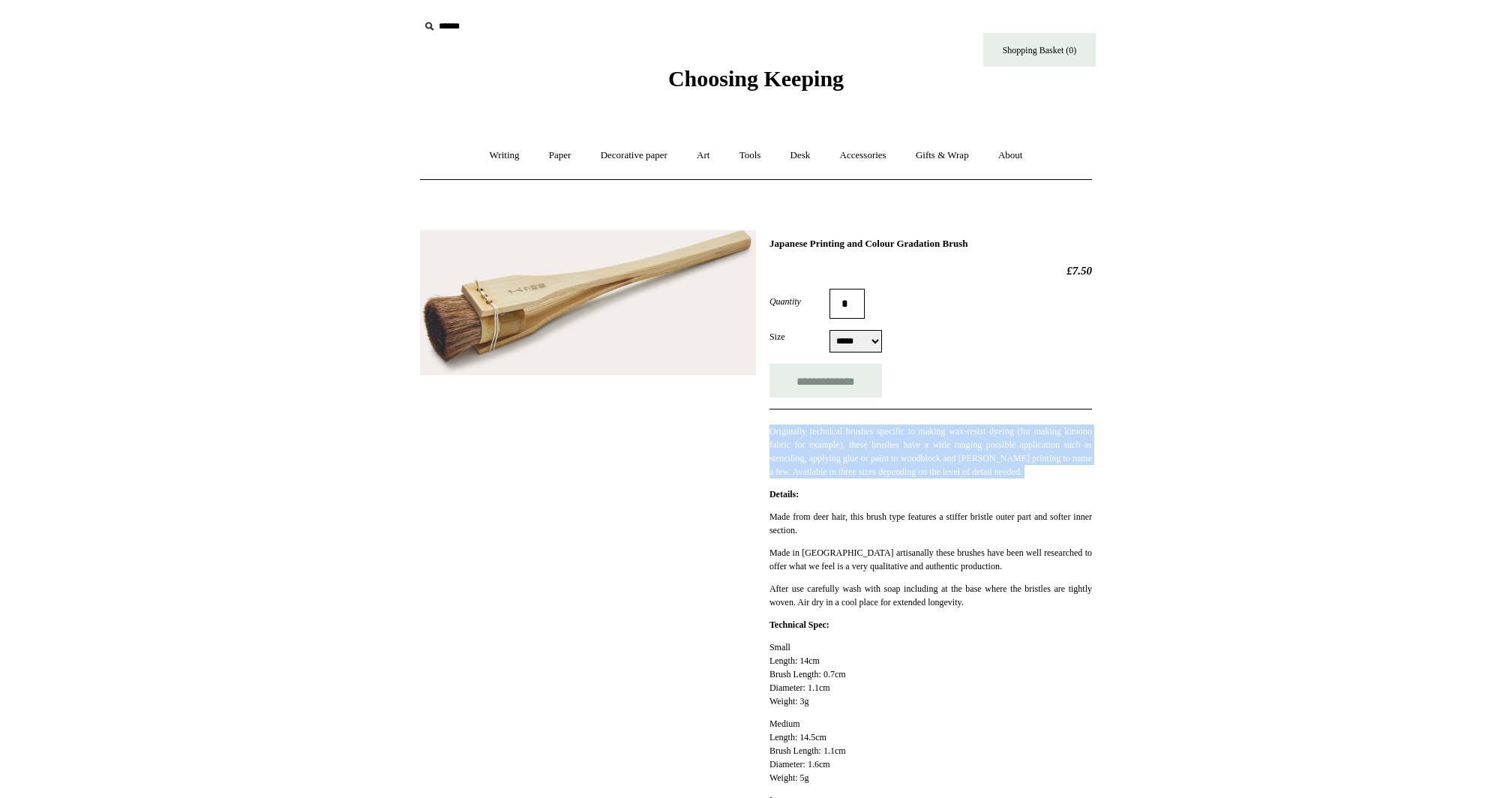
click at [890, 474] on p "Originally technical brushes specific to making wax-resist dyeing (for making k…" at bounding box center [930, 451] width 322 height 54
click at [879, 479] on p "Originally technical brushes specific to making wax-resist dyeing (for making k…" at bounding box center [930, 451] width 322 height 54
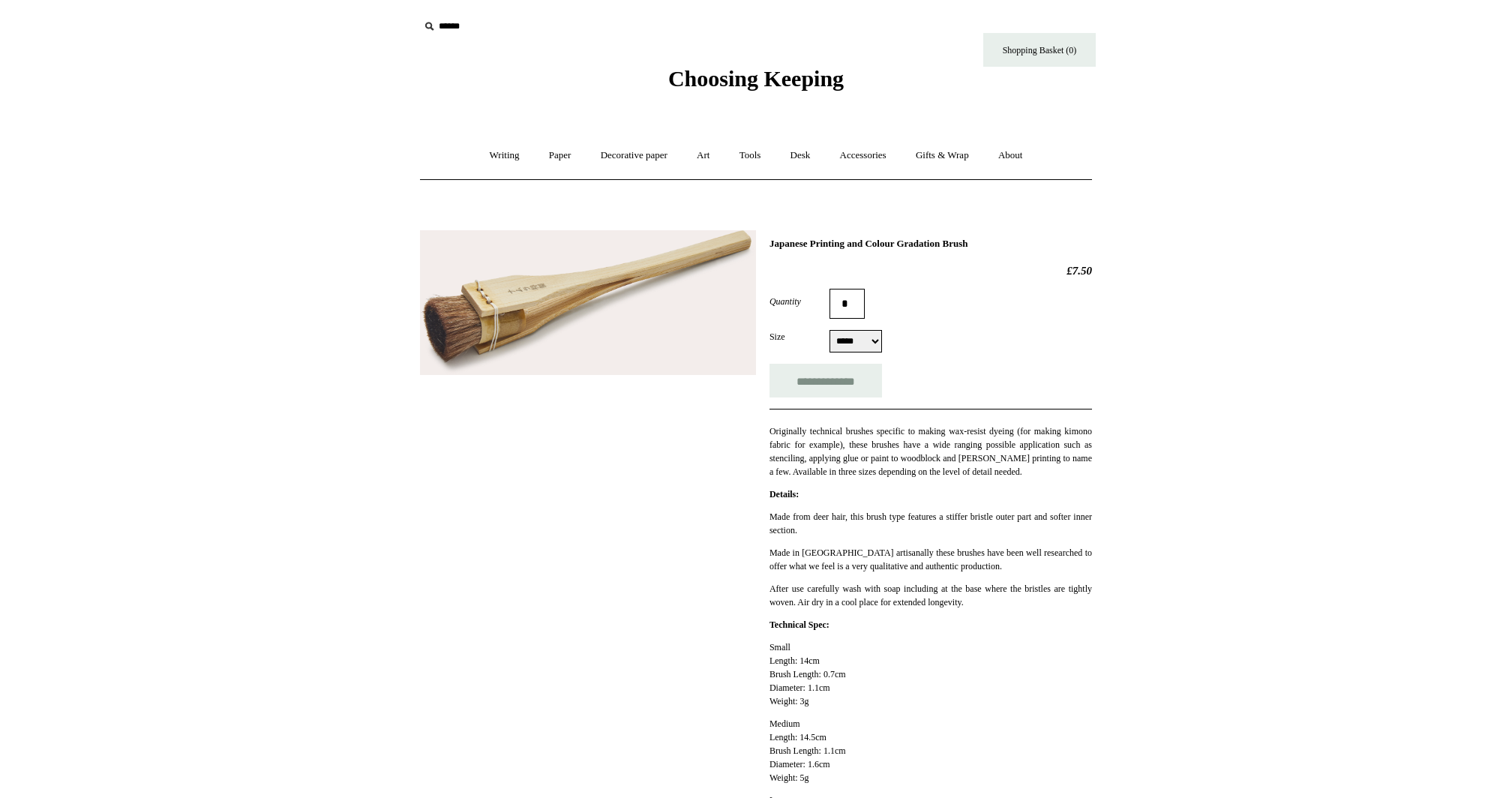
click at [847, 332] on select "***** ****** *****" at bounding box center [855, 341] width 52 height 22
click at [829, 331] on select "***** ****** *****" at bounding box center [855, 341] width 52 height 22
click at [861, 350] on select "***** ****** *****" at bounding box center [855, 341] width 52 height 22
select select "*****"
click at [829, 331] on select "***** ****** *****" at bounding box center [855, 341] width 52 height 22
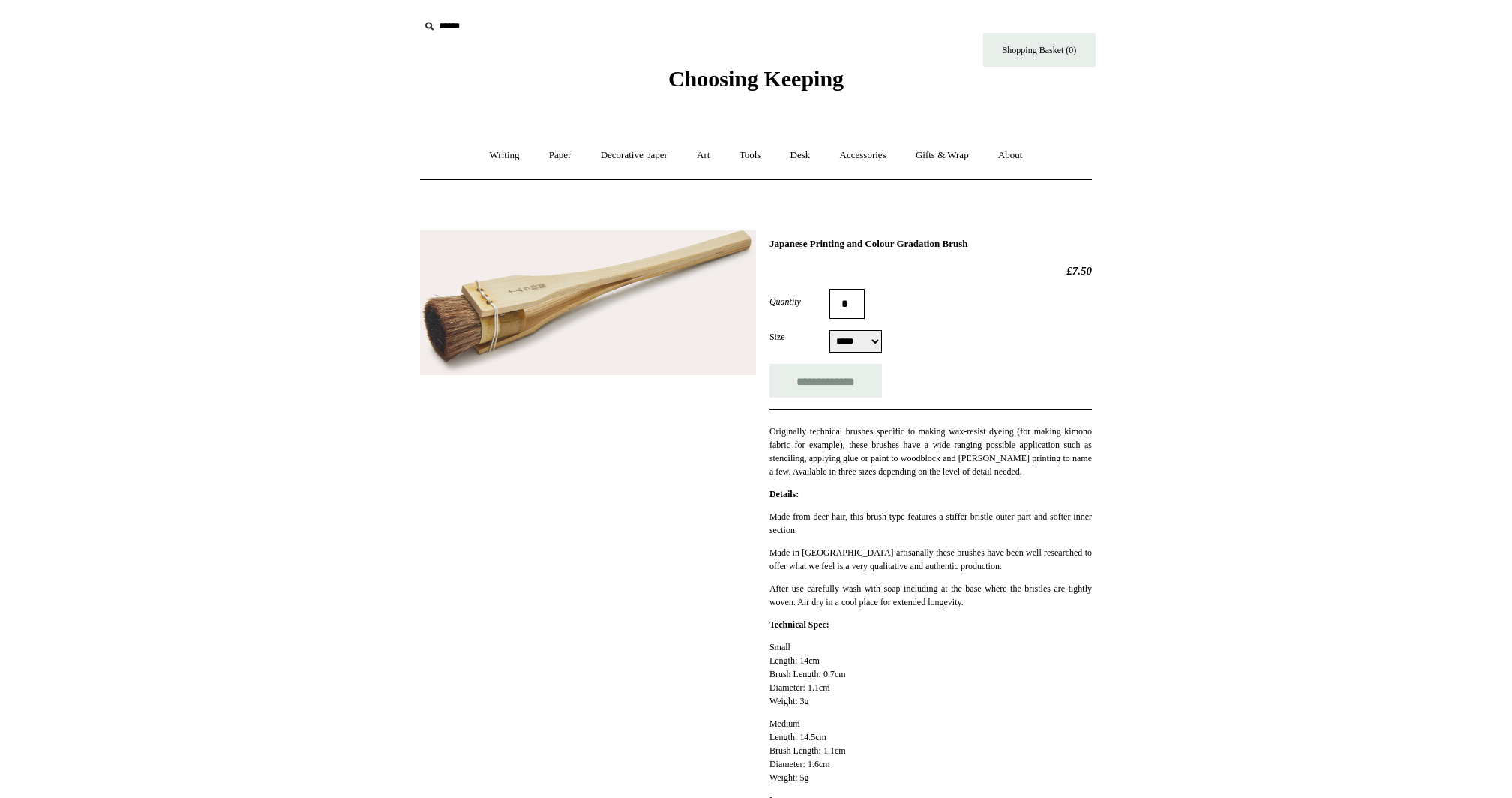
click at [1030, 573] on p "Made in [GEOGRAPHIC_DATA] artisanally these brushes have been well researched t…" at bounding box center [930, 559] width 322 height 27
